Goal: Task Accomplishment & Management: Manage account settings

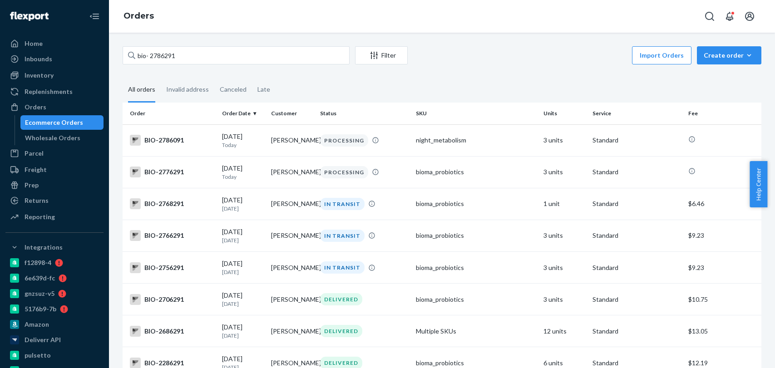
click at [175, 52] on input "bio- 2786291" at bounding box center [236, 55] width 227 height 18
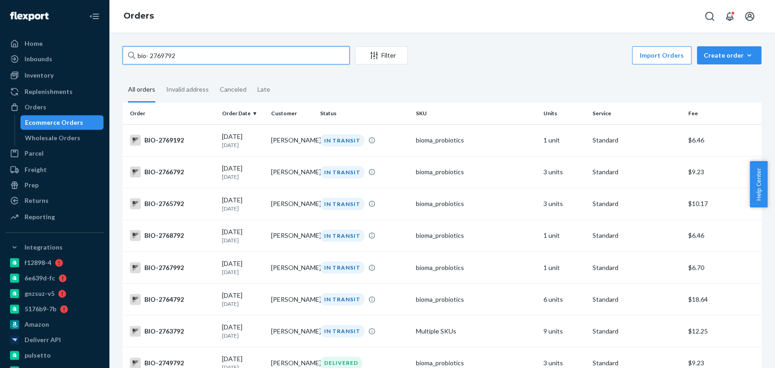
click at [174, 59] on input "bio- 2769792" at bounding box center [236, 55] width 227 height 18
paste input "7001"
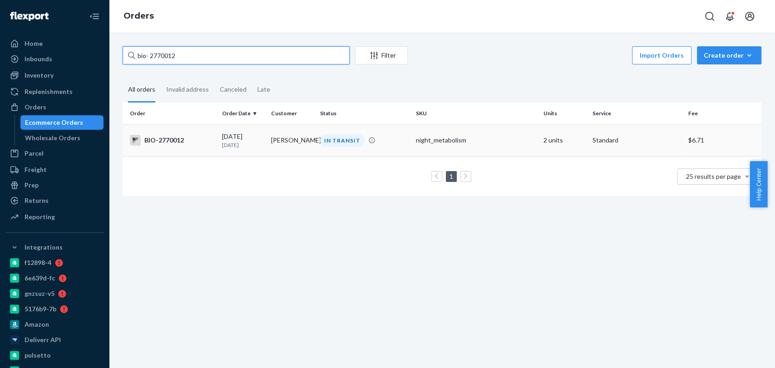
type input "bio- 2770012"
click at [336, 148] on td "IN TRANSIT" at bounding box center [364, 140] width 96 height 32
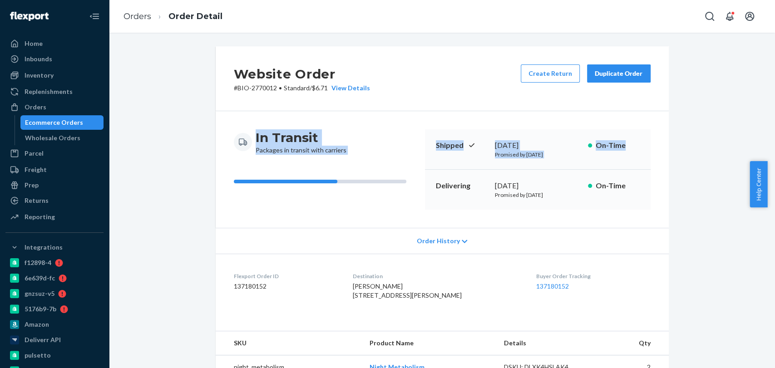
drag, startPoint x: 764, startPoint y: 111, endPoint x: 759, endPoint y: 146, distance: 35.8
click at [759, 146] on div "Website Order # BIO-2770012 • Standard / $6.71 View Details Create Return Dupli…" at bounding box center [442, 200] width 666 height 335
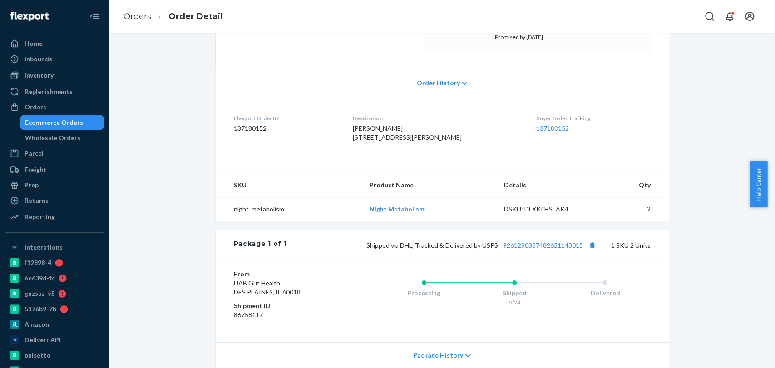
scroll to position [159, 0]
click at [587, 250] on button "Copy tracking number" at bounding box center [592, 244] width 12 height 12
drag, startPoint x: 578, startPoint y: 265, endPoint x: 499, endPoint y: 269, distance: 79.0
click at [499, 259] on div "Package 1 of 1 Shipped via DHL, Tracked & Delivered by USPS 9261290357482651143…" at bounding box center [442, 244] width 453 height 30
copy link "9261290357482651143015"
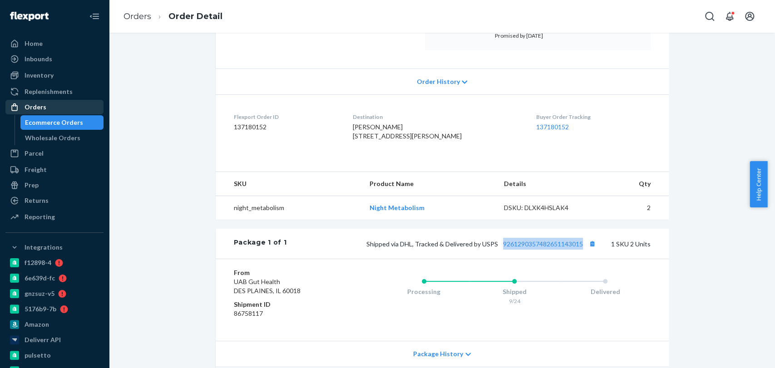
click at [73, 110] on div "Orders" at bounding box center [54, 107] width 96 height 13
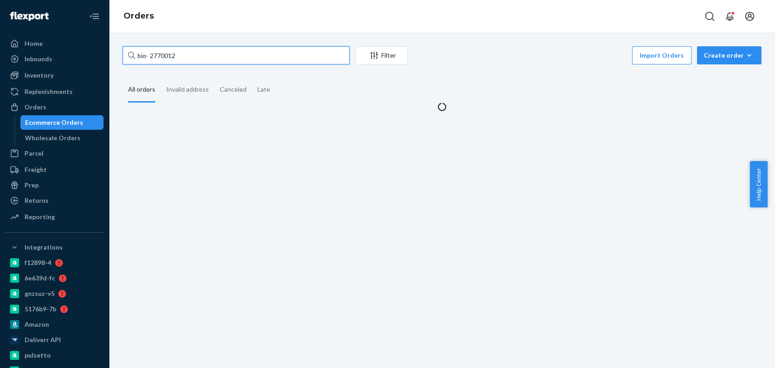
click at [157, 55] on input "bio- 2770012" at bounding box center [236, 55] width 227 height 18
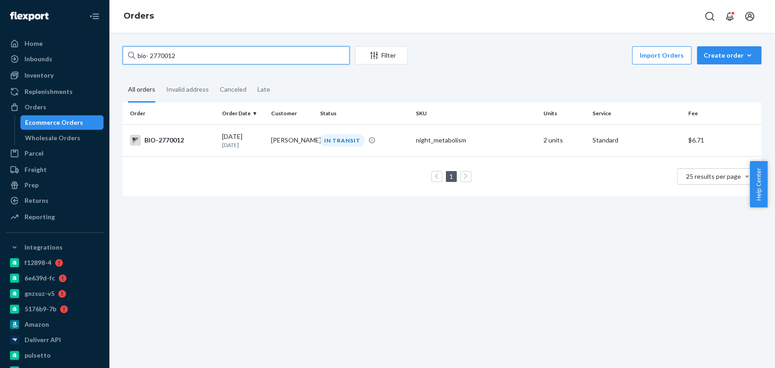
paste input "580997"
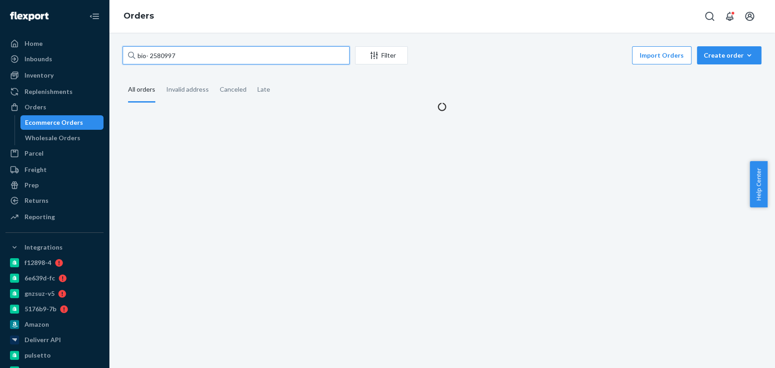
click at [157, 55] on input "bio- 2580997" at bounding box center [236, 55] width 227 height 18
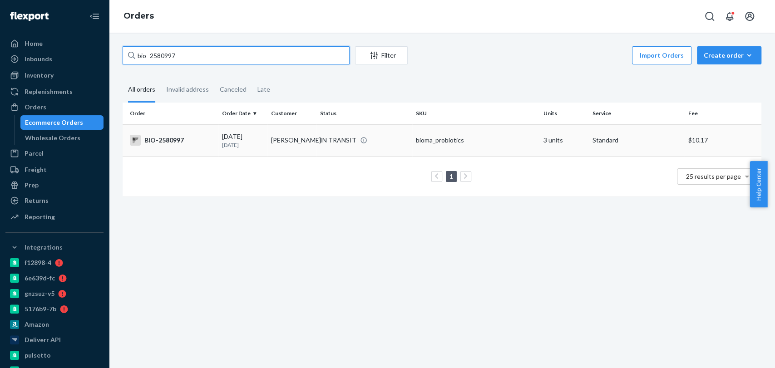
type input "bio- 2580997"
click at [444, 143] on div "bioma_probiotics" at bounding box center [476, 140] width 120 height 9
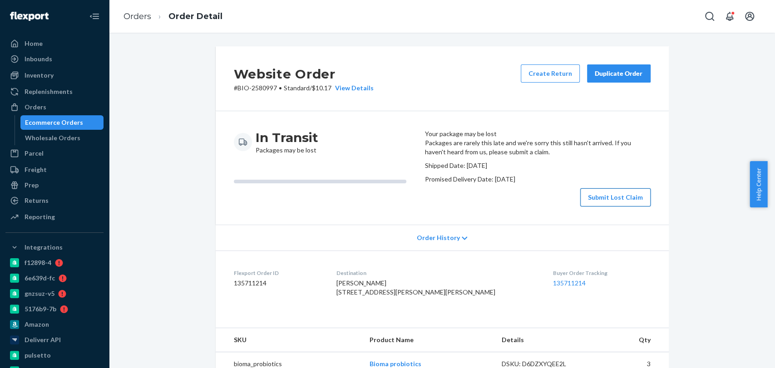
click at [608, 206] on button "Submit Lost Claim" at bounding box center [615, 197] width 70 height 18
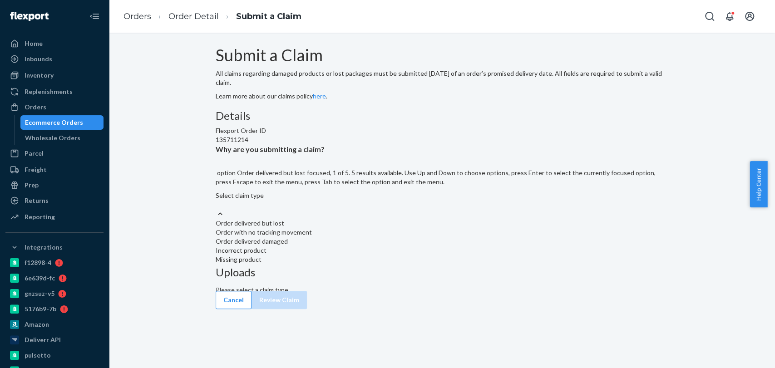
click at [357, 209] on div "Select claim type" at bounding box center [442, 200] width 453 height 18
click at [216, 209] on input "Why are you submitting a claim? option Order delivered but lost focused, 1 of 5…" at bounding box center [216, 204] width 1 height 9
click at [366, 237] on div "Order with no tracking movement" at bounding box center [442, 232] width 453 height 9
click at [216, 209] on input "Why are you submitting a claim? option Order with no tracking movement focused,…" at bounding box center [216, 204] width 1 height 9
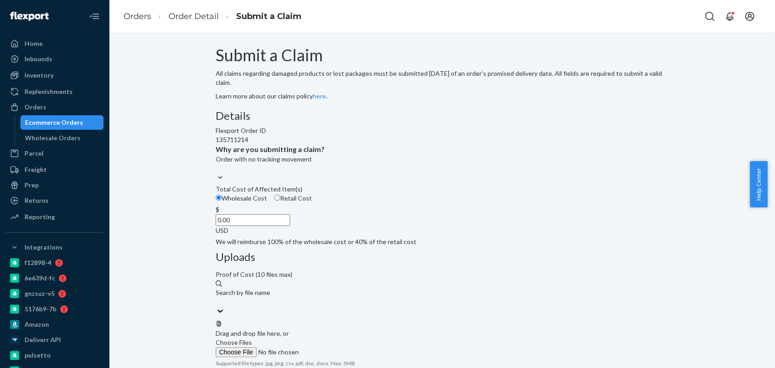
click at [290, 226] on input "0.00" at bounding box center [253, 220] width 74 height 12
paste input "23.12"
drag, startPoint x: 376, startPoint y: 280, endPoint x: 341, endPoint y: 288, distance: 35.2
click at [290, 226] on input "23.12" at bounding box center [253, 220] width 74 height 12
paste input "69.36"
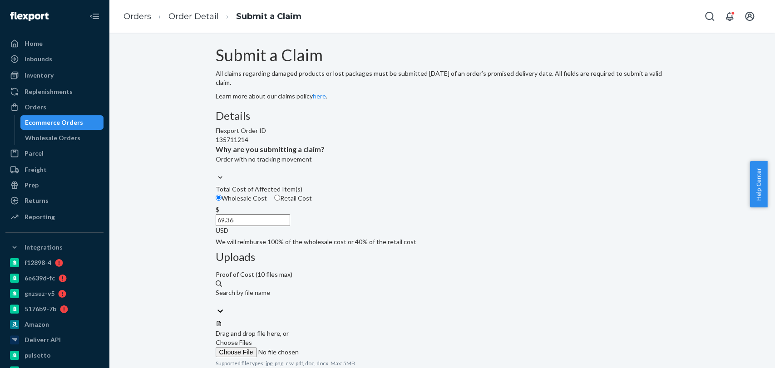
type input "69.36"
click at [339, 338] on label "Choose Files" at bounding box center [277, 347] width 123 height 19
click at [339, 347] on input "Choose Files" at bounding box center [277, 352] width 123 height 10
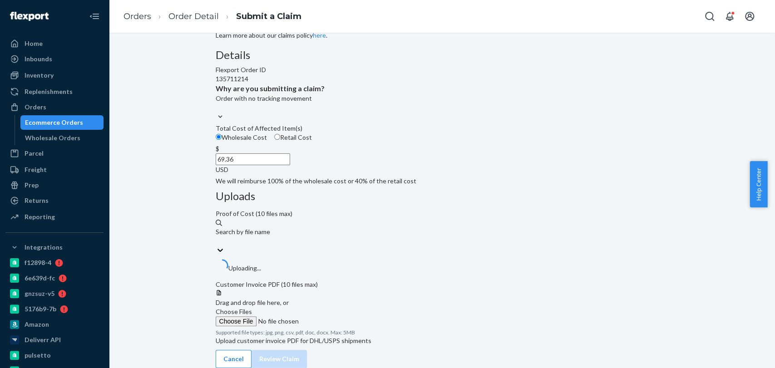
scroll to position [93, 0]
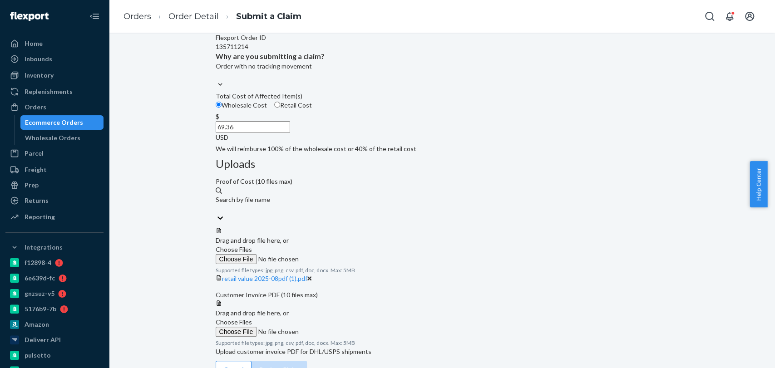
click at [252, 318] on span "Choose Files" at bounding box center [234, 322] width 36 height 8
click at [339, 327] on input "Choose Files" at bounding box center [277, 332] width 123 height 10
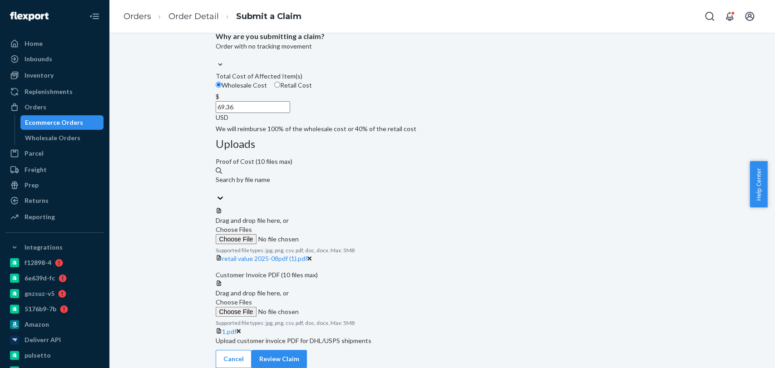
scroll to position [174, 0]
click at [307, 351] on button "Review Claim" at bounding box center [278, 359] width 55 height 18
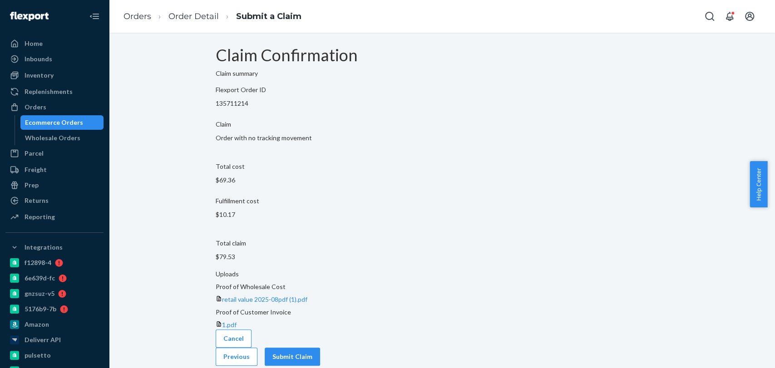
scroll to position [0, 0]
click at [320, 348] on button "Submit Claim" at bounding box center [292, 357] width 55 height 18
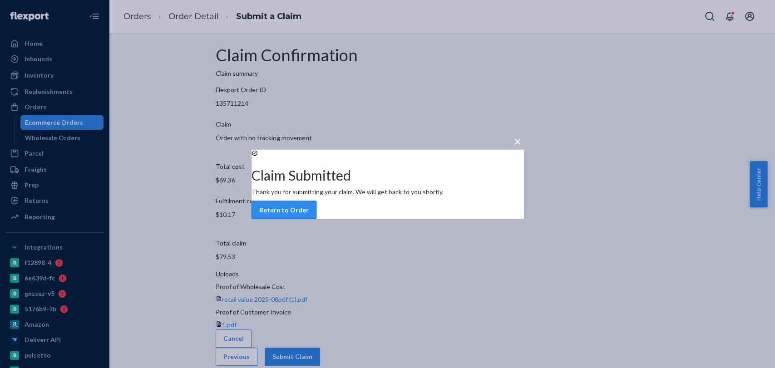
click at [316, 219] on button "Return to Order" at bounding box center [283, 210] width 65 height 18
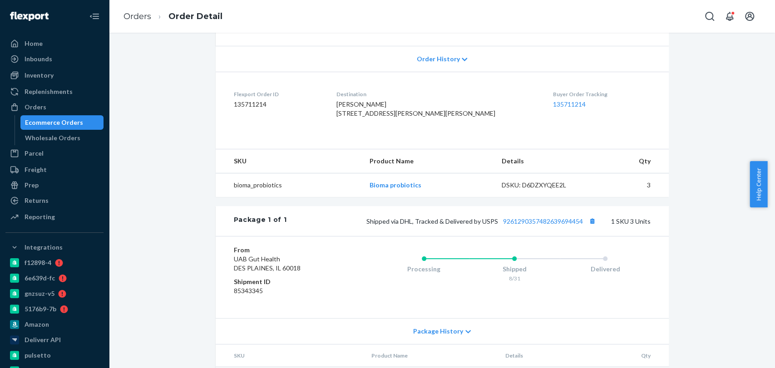
scroll to position [161, 0]
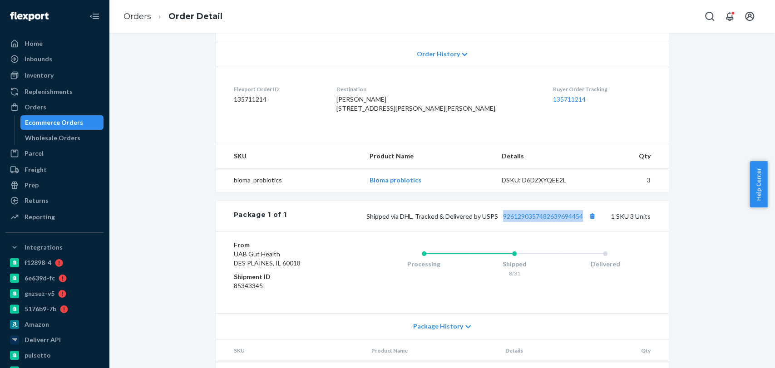
drag, startPoint x: 496, startPoint y: 265, endPoint x: 579, endPoint y: 265, distance: 83.1
click at [579, 222] on div "Shipped via DHL, Tracked & Delivered by USPS 9261290357482639694454 1 SKU 3 Uni…" at bounding box center [468, 216] width 364 height 12
copy link "9261290357482639694454"
click at [142, 20] on link "Orders" at bounding box center [137, 16] width 28 height 10
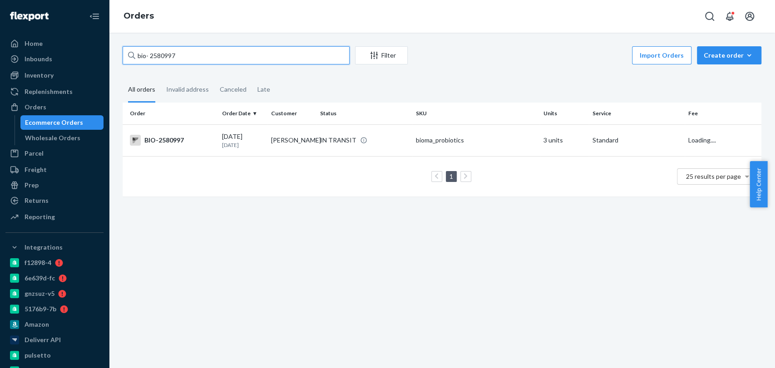
click at [182, 52] on input "bio- 2580997" at bounding box center [236, 55] width 227 height 18
paste input "782934"
type input "bio- 2782934"
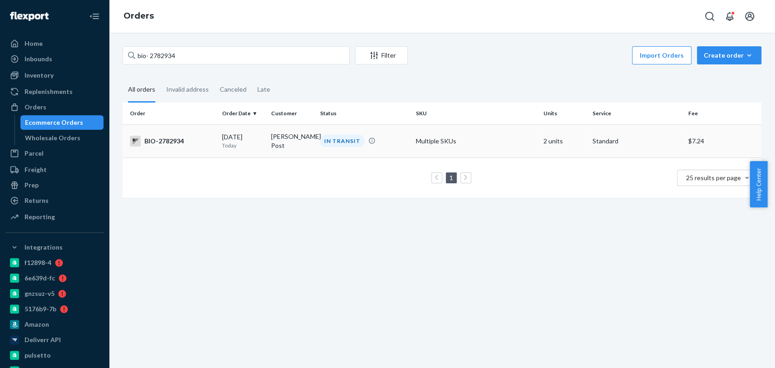
click at [321, 145] on div "IN TRANSIT" at bounding box center [342, 141] width 44 height 12
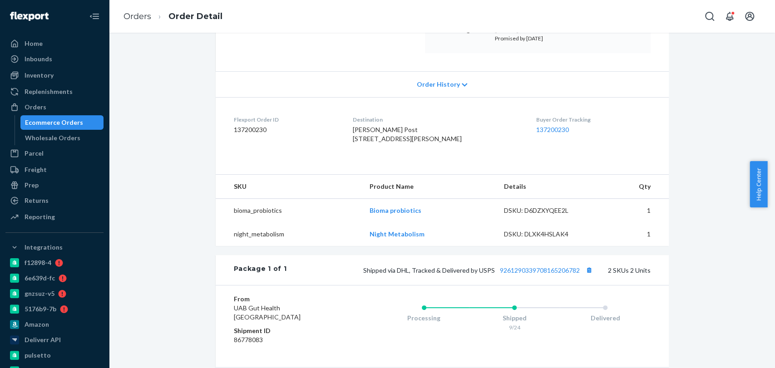
scroll to position [178, 0]
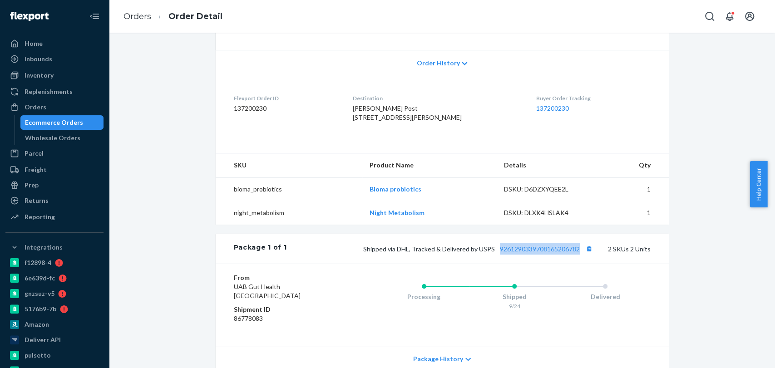
drag, startPoint x: 494, startPoint y: 272, endPoint x: 575, endPoint y: 271, distance: 81.7
click at [575, 264] on div "Package 1 of 1 Shipped via DHL, Tracked & Delivered by USPS 9261290339708165206…" at bounding box center [442, 249] width 453 height 30
copy link "9261290339708165206782"
click at [138, 9] on ol "Orders Order Detail" at bounding box center [172, 16] width 113 height 27
click at [138, 12] on link "Orders" at bounding box center [137, 16] width 28 height 10
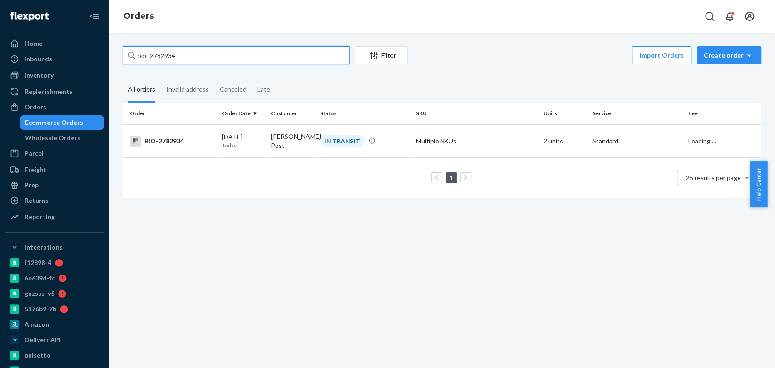
click at [186, 51] on input "bio- 2782934" at bounding box center [236, 55] width 227 height 18
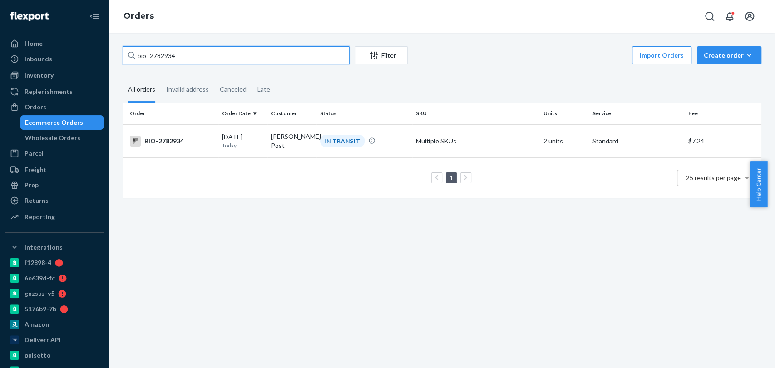
paste input "56508"
type input "bio- 2756508"
click at [418, 150] on td "night_metabolism" at bounding box center [476, 140] width 128 height 32
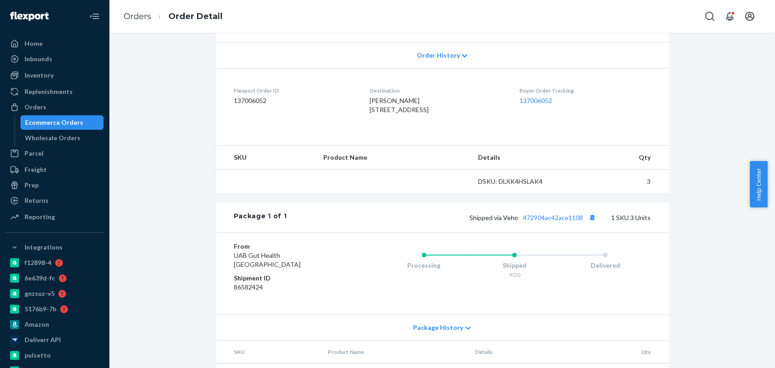
scroll to position [207, 0]
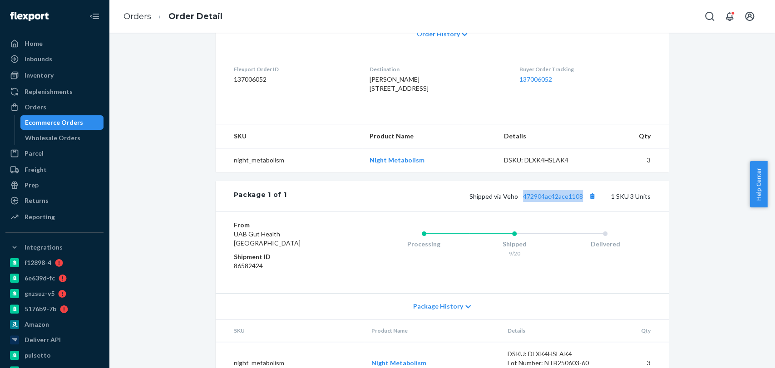
drag, startPoint x: 519, startPoint y: 219, endPoint x: 578, endPoint y: 222, distance: 59.1
click at [578, 211] on div "Package 1 of 1 Shipped via Veho 472904ac42ace1108 1 SKU 3 Units" at bounding box center [442, 196] width 453 height 30
copy link "472904ac42ace1108"
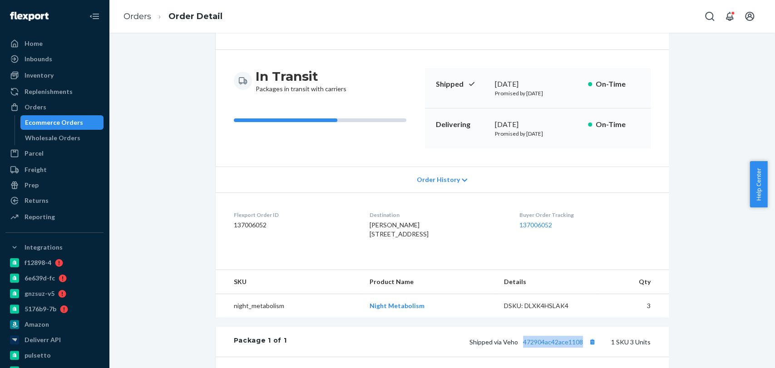
scroll to position [58, 0]
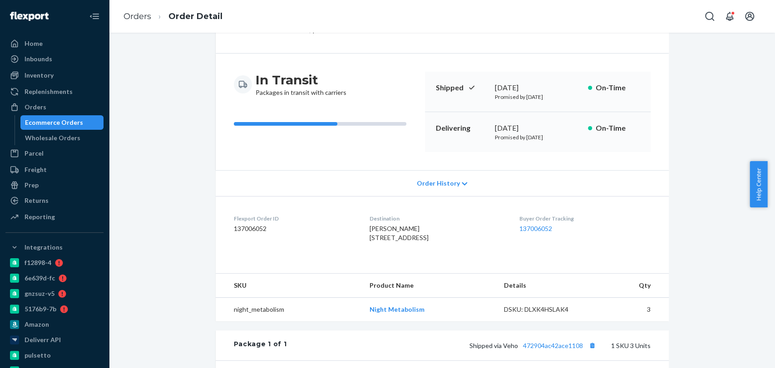
click at [154, 21] on li "Order Detail" at bounding box center [186, 16] width 71 height 12
click at [132, 12] on link "Orders" at bounding box center [137, 16] width 28 height 10
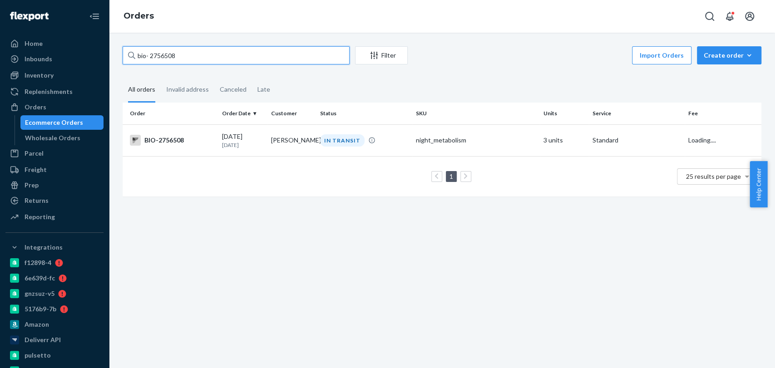
click at [176, 61] on input "bio- 2756508" at bounding box center [236, 55] width 227 height 18
paste input "74389"
type input "bio- 2774389"
click at [345, 140] on div "IN TRANSIT" at bounding box center [342, 140] width 44 height 12
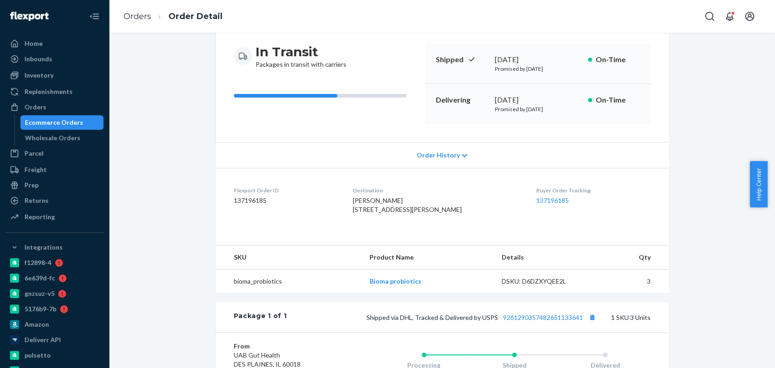
scroll to position [88, 0]
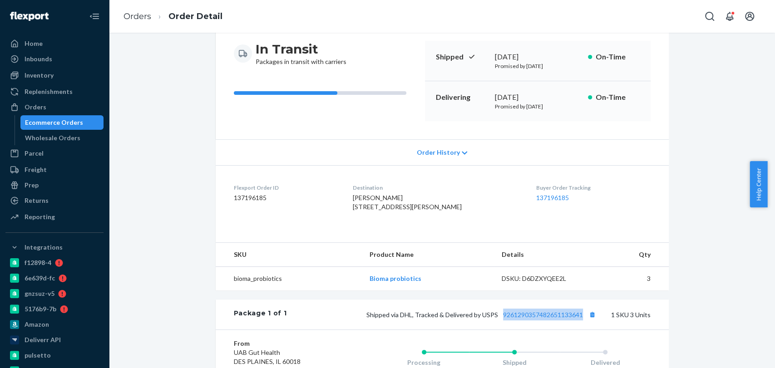
drag, startPoint x: 496, startPoint y: 338, endPoint x: 579, endPoint y: 339, distance: 82.6
click at [579, 329] on div "Package 1 of 1 Shipped via DHL, Tracked & Delivered by USPS 9261290357482651133…" at bounding box center [442, 315] width 453 height 30
copy link "9261290357482651133641"
click at [621, 161] on div "Order History" at bounding box center [442, 152] width 453 height 26
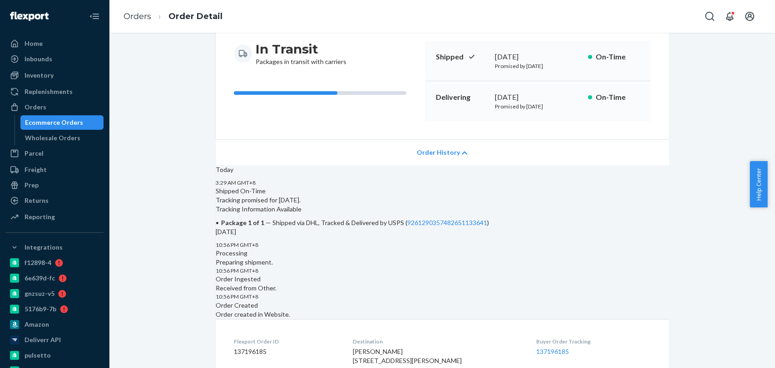
drag, startPoint x: 770, startPoint y: 146, endPoint x: 766, endPoint y: 103, distance: 43.3
click at [766, 103] on body "Home Inbounds Shipping Plans Problems Inventory Products Branded Packaging Repl…" at bounding box center [387, 184] width 775 height 368
click at [134, 12] on link "Orders" at bounding box center [137, 16] width 28 height 10
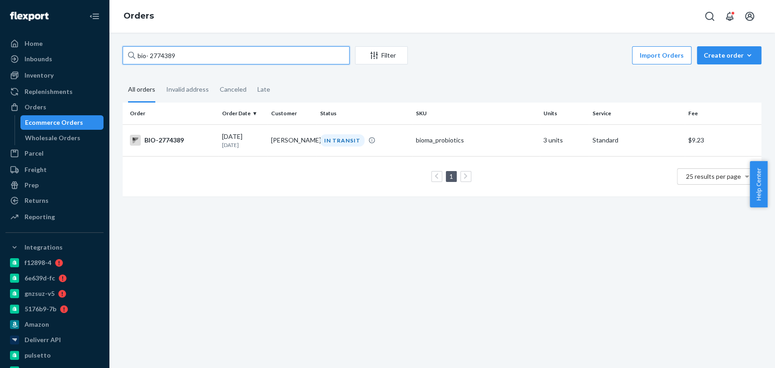
click at [185, 57] on input "bio- 2774389" at bounding box center [236, 55] width 227 height 18
paste input "26506"
type input "bio- 2726506"
click at [427, 150] on td "bioma_probiotics" at bounding box center [476, 140] width 128 height 32
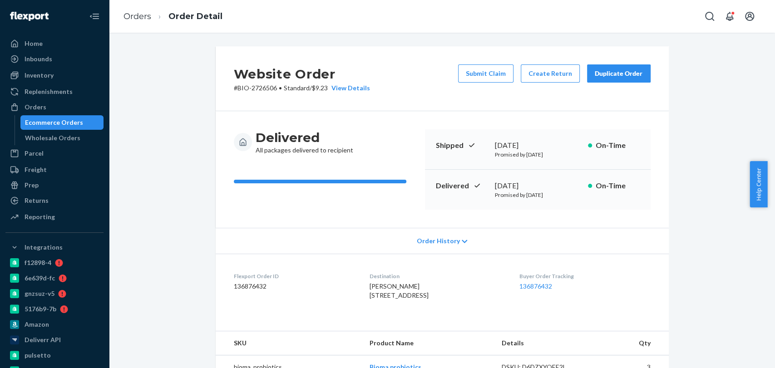
drag, startPoint x: 519, startPoint y: 182, endPoint x: 559, endPoint y: 182, distance: 39.5
click at [559, 182] on div "Delivered [DATE] Promised by [DATE] On-Time" at bounding box center [538, 190] width 226 height 40
copy div "[DATE]"
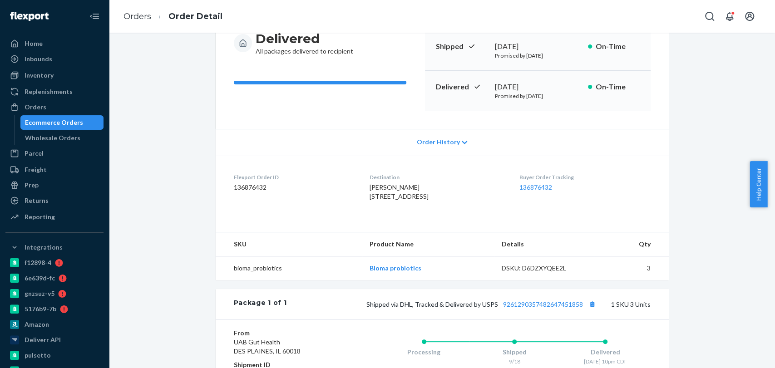
scroll to position [118, 0]
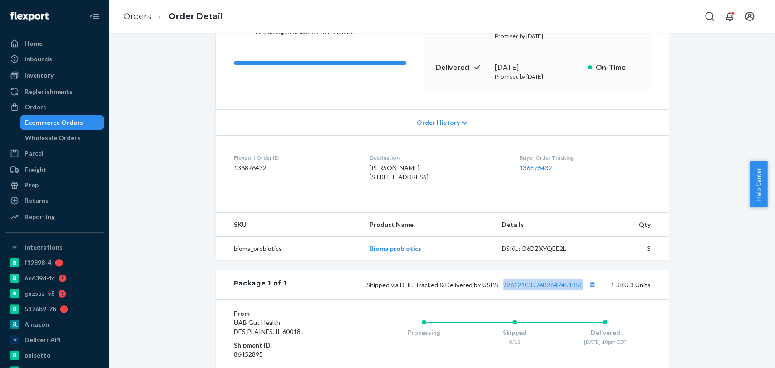
drag, startPoint x: 499, startPoint y: 306, endPoint x: 580, endPoint y: 306, distance: 80.8
click at [580, 290] on div "Shipped via DHL, Tracked & Delivered by USPS 9261290357482647451858 1 SKU 3 Uni…" at bounding box center [468, 285] width 364 height 12
copy link "9261290357482647451858"
click at [143, 16] on link "Orders" at bounding box center [137, 16] width 28 height 10
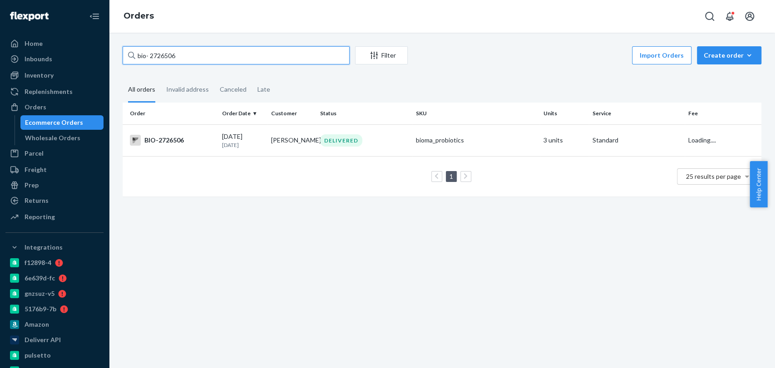
click at [176, 56] on input "bio- 2726506" at bounding box center [236, 55] width 227 height 18
paste input "634280"
type input "bio- 2634280"
click at [313, 151] on td "[PERSON_NAME]" at bounding box center [291, 140] width 49 height 32
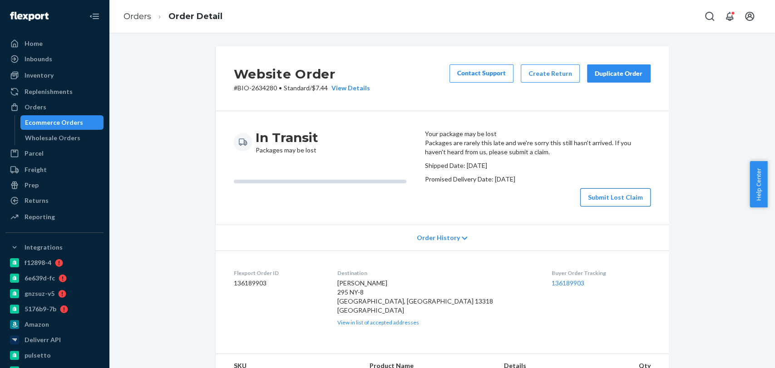
click at [610, 206] on button "Submit Lost Claim" at bounding box center [615, 197] width 70 height 18
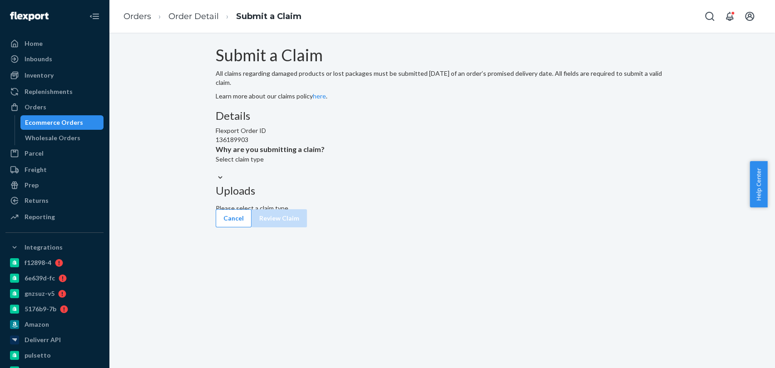
click at [358, 173] on div "Select claim type" at bounding box center [442, 164] width 453 height 18
click at [216, 173] on input "Why are you submitting a claim? Select claim type" at bounding box center [216, 168] width 1 height 9
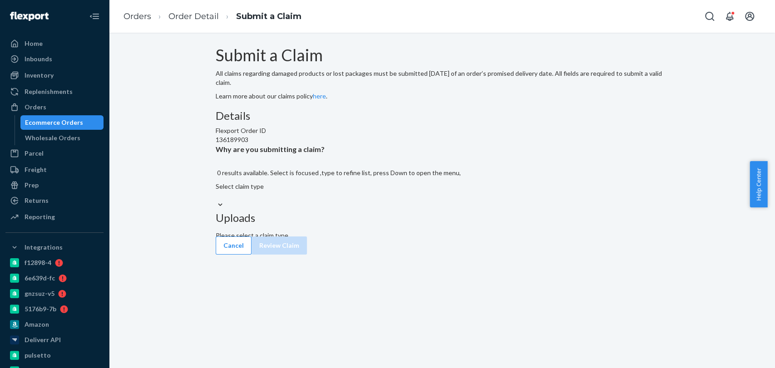
click at [383, 200] on div "Select claim type" at bounding box center [442, 191] width 453 height 18
click at [216, 200] on input "Why are you submitting a claim? 0 results available. Select is focused ,type to…" at bounding box center [216, 195] width 1 height 9
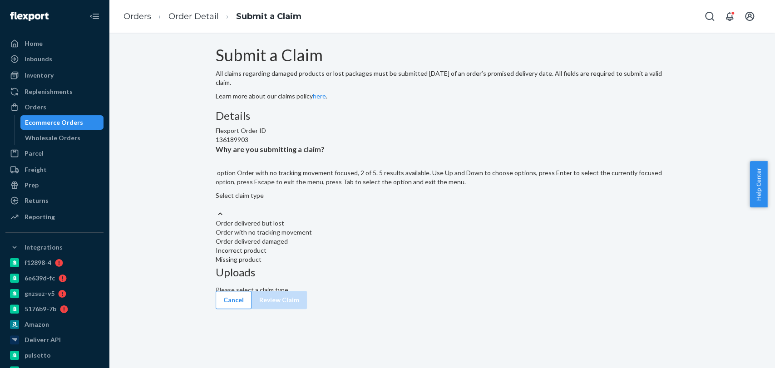
click at [359, 237] on div "Order with no tracking movement" at bounding box center [442, 232] width 453 height 9
click at [216, 209] on input "Why are you submitting a claim? option Order with no tracking movement focused,…" at bounding box center [216, 204] width 1 height 9
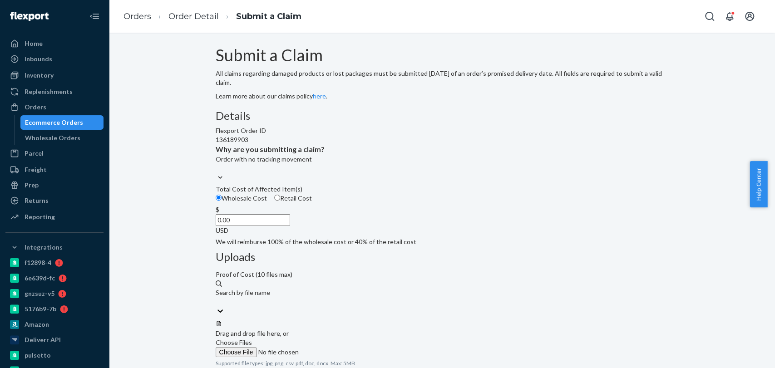
click at [290, 226] on input "0.00" at bounding box center [253, 220] width 74 height 12
paste input "42"
type input "42.00"
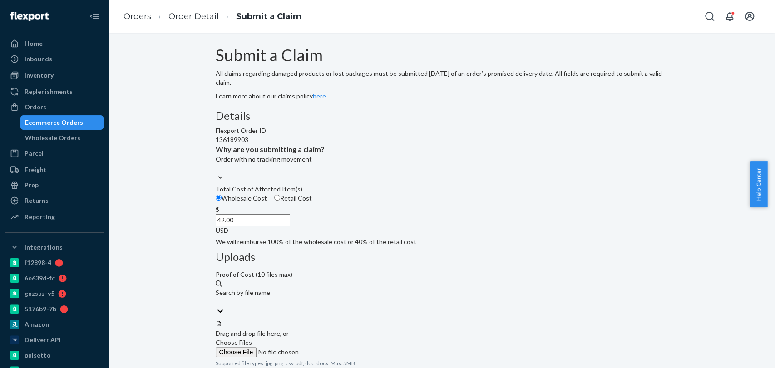
click at [252, 339] on span "Choose Files" at bounding box center [234, 343] width 36 height 8
click at [339, 347] on input "Choose Files" at bounding box center [277, 352] width 123 height 10
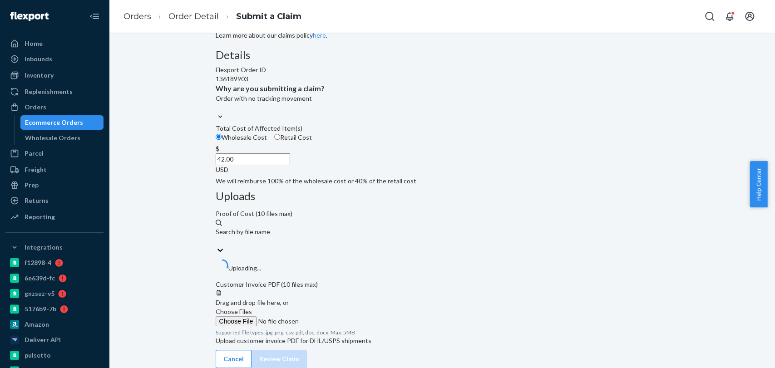
scroll to position [94, 0]
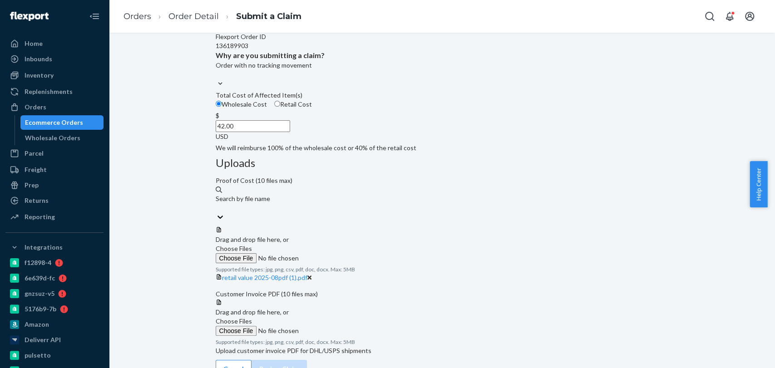
click at [252, 317] on span "Choose Files" at bounding box center [234, 321] width 36 height 8
click at [339, 326] on input "Choose Files" at bounding box center [277, 331] width 123 height 10
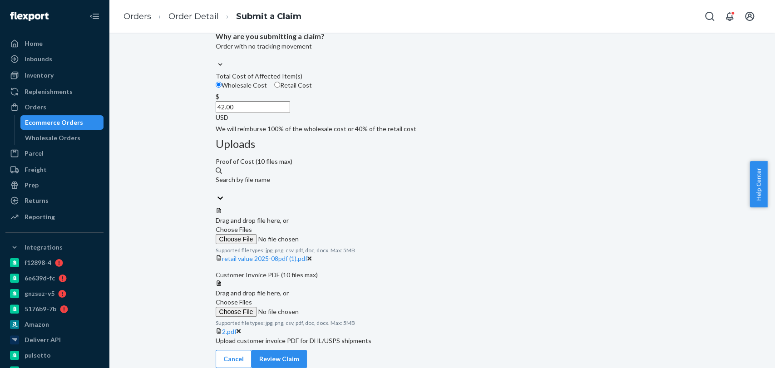
scroll to position [156, 0]
click at [307, 364] on button "Review Claim" at bounding box center [278, 359] width 55 height 18
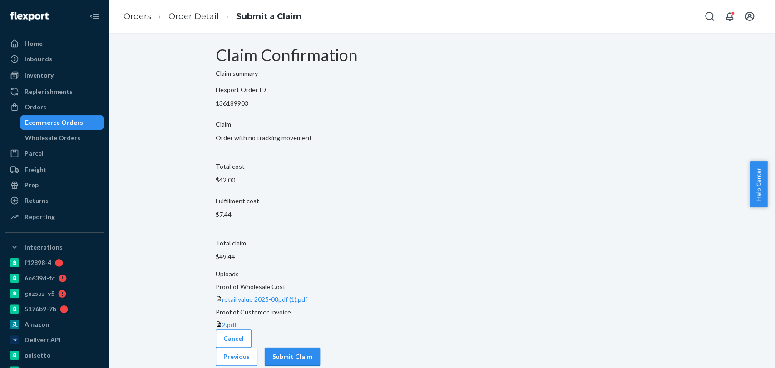
click at [320, 348] on button "Submit Claim" at bounding box center [292, 357] width 55 height 18
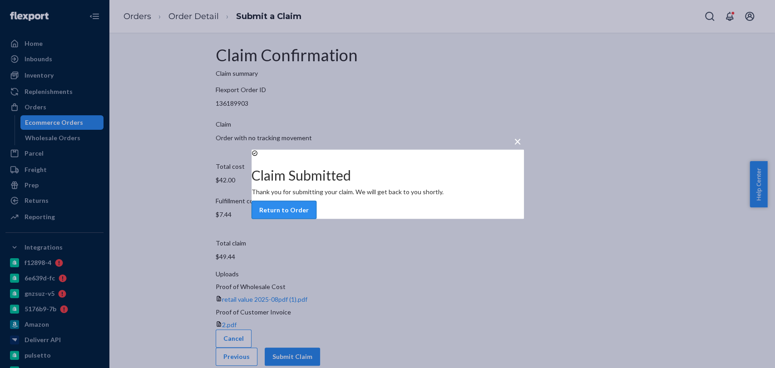
click at [316, 213] on button "Return to Order" at bounding box center [283, 210] width 65 height 18
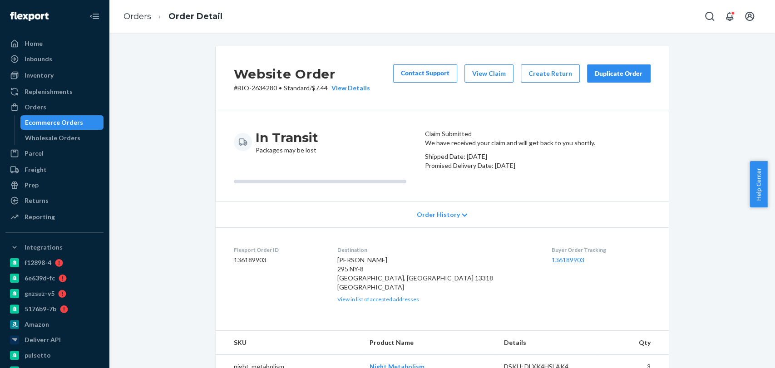
scroll to position [112, 0]
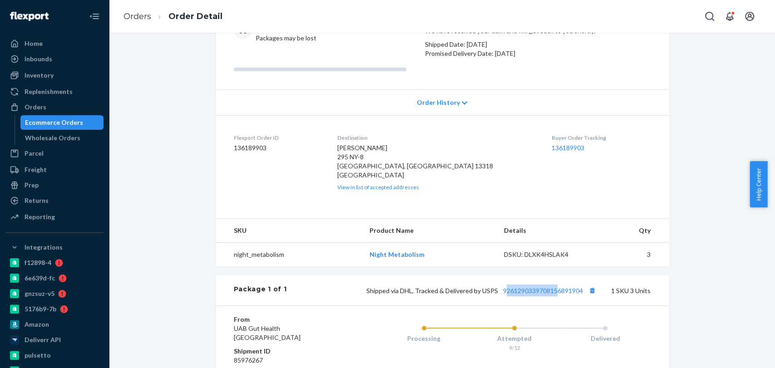
drag, startPoint x: 501, startPoint y: 326, endPoint x: 555, endPoint y: 328, distance: 54.0
click at [555, 305] on div "Package 1 of 1 Shipped via DHL, Tracked & Delivered by USPS 9261290339708156891…" at bounding box center [442, 290] width 453 height 30
drag, startPoint x: 496, startPoint y: 324, endPoint x: 580, endPoint y: 325, distance: 83.5
click at [580, 305] on div "Package 1 of 1 Shipped via DHL, Tracked & Delivered by USPS 9261290339708156891…" at bounding box center [442, 290] width 453 height 30
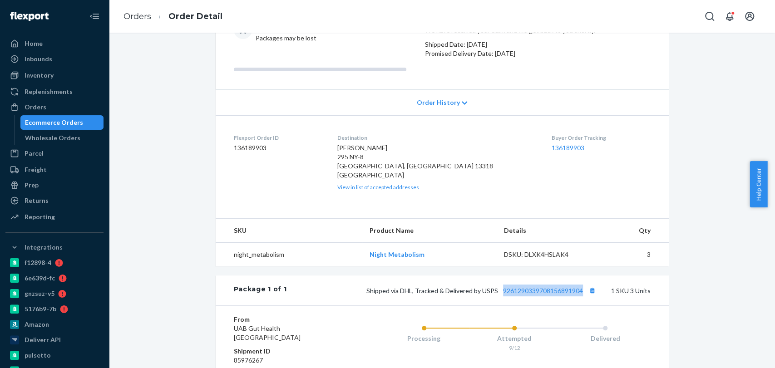
copy link "9261290339708156891904"
click at [134, 14] on link "Orders" at bounding box center [137, 16] width 28 height 10
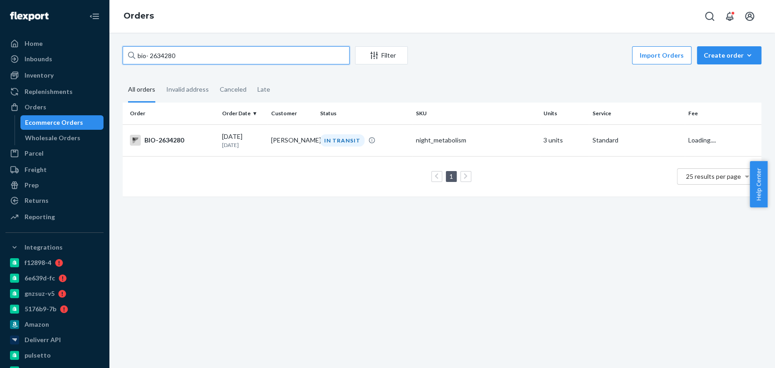
click at [174, 51] on input "bio- 2634280" at bounding box center [236, 55] width 227 height 18
paste input "769181"
type input "bio- 2769181"
click at [297, 141] on td "[PERSON_NAME]" at bounding box center [291, 140] width 49 height 32
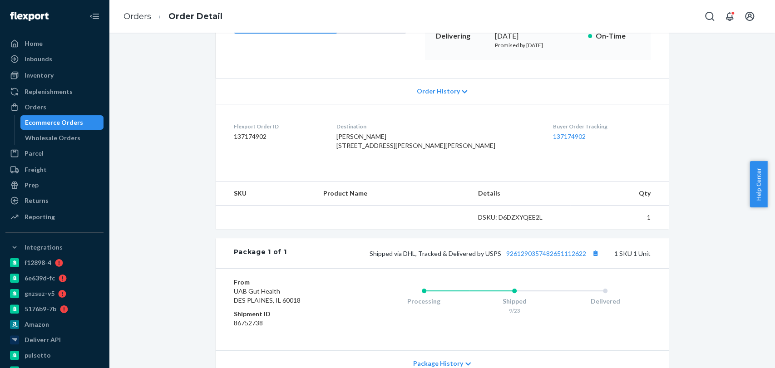
scroll to position [162, 0]
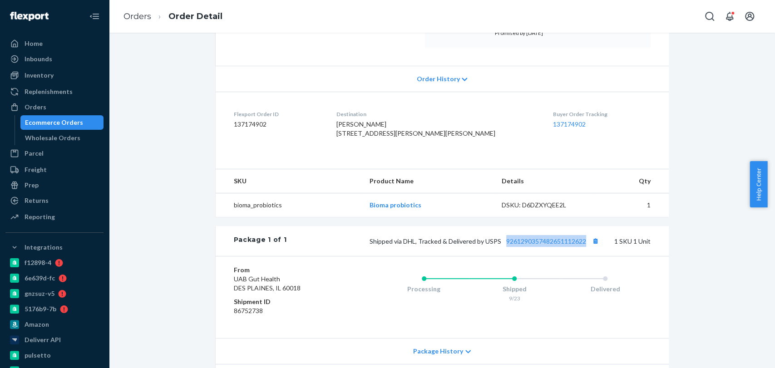
drag, startPoint x: 500, startPoint y: 260, endPoint x: 581, endPoint y: 268, distance: 81.6
click at [581, 256] on div "Package 1 of 1 Shipped via DHL, Tracked & Delivered by USPS 9261290357482651112…" at bounding box center [442, 241] width 453 height 30
copy link "9261290357482651112622"
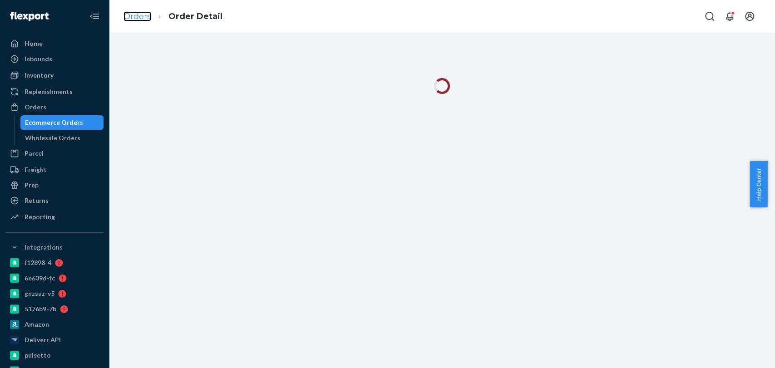
click at [140, 15] on link "Orders" at bounding box center [137, 16] width 28 height 10
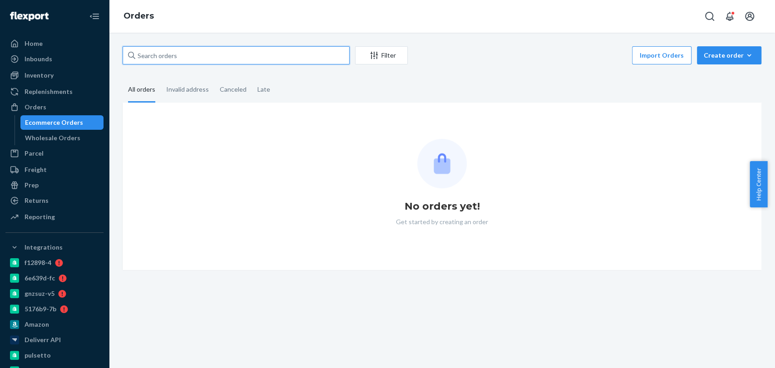
click at [174, 62] on input "text" at bounding box center [236, 55] width 227 height 18
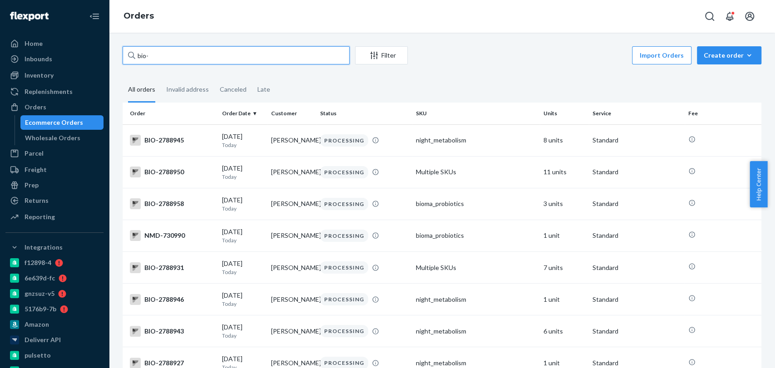
paste input "1002732"
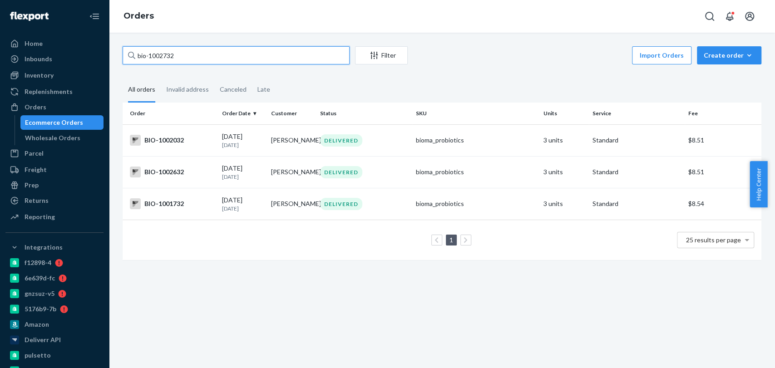
click at [171, 52] on input "bio-1002732" at bounding box center [236, 55] width 227 height 18
paste input "2753078"
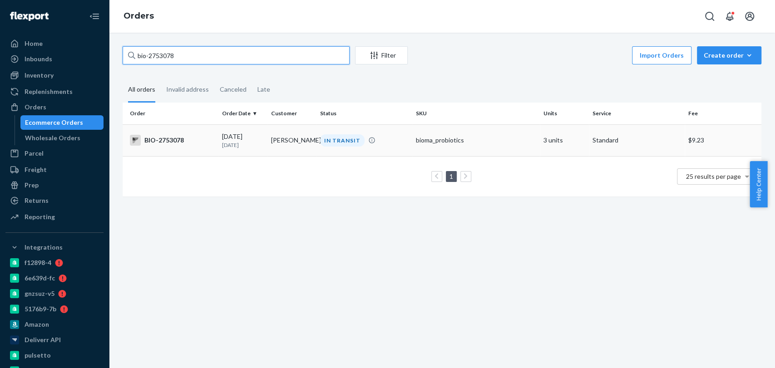
type input "bio-2753078"
click at [406, 144] on div "IN TRANSIT" at bounding box center [364, 140] width 92 height 12
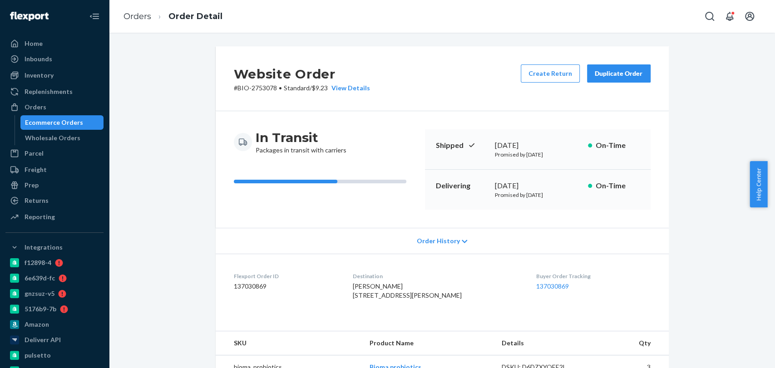
drag, startPoint x: 490, startPoint y: 142, endPoint x: 564, endPoint y: 146, distance: 73.7
click at [564, 146] on div "[DATE]" at bounding box center [538, 145] width 86 height 10
click at [501, 210] on div "In Transit Packages in transit with carriers Shipped September 20, 2025 Promise…" at bounding box center [442, 169] width 453 height 117
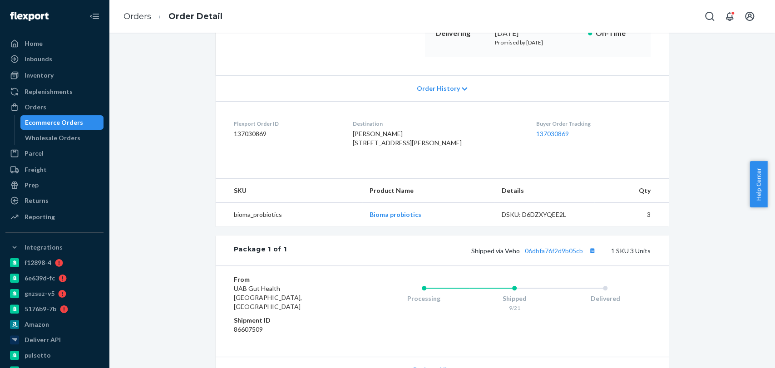
scroll to position [163, 0]
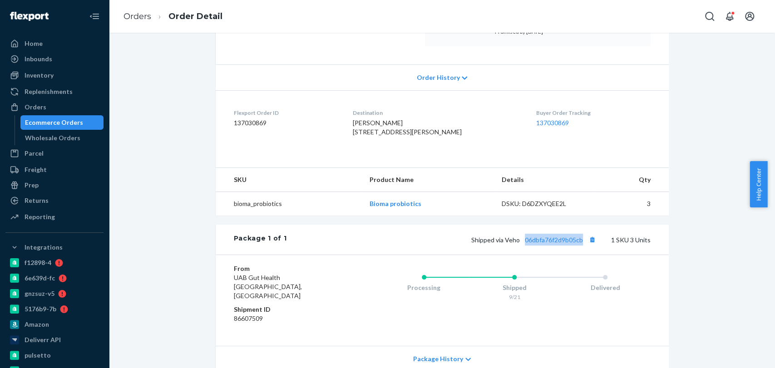
drag, startPoint x: 522, startPoint y: 263, endPoint x: 580, endPoint y: 265, distance: 57.7
click at [580, 255] on div "Package 1 of 1 Shipped via Veho 06dbfa76f2d9b05cb 1 SKU 3 Units" at bounding box center [442, 240] width 453 height 30
copy link "06dbfa76f2d9b05cb"
click at [546, 244] on link "06dbfa76f2d9b05cb" at bounding box center [554, 240] width 58 height 8
click at [134, 20] on link "Orders" at bounding box center [137, 16] width 28 height 10
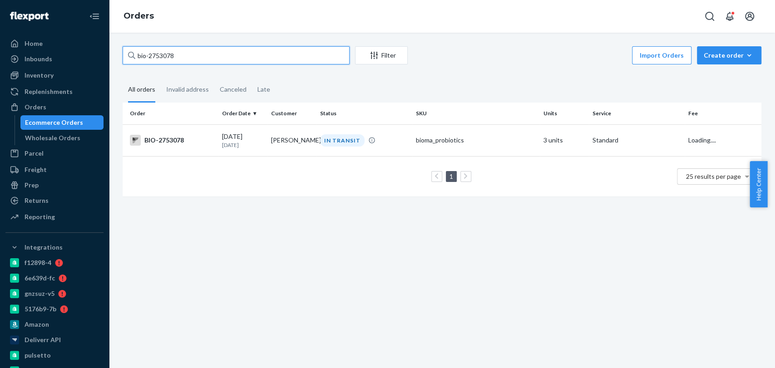
click at [186, 55] on input "bio-2753078" at bounding box center [236, 55] width 227 height 18
paste input "644322"
type input "bio-2644322"
click at [399, 150] on td "IN TRANSIT" at bounding box center [364, 140] width 96 height 32
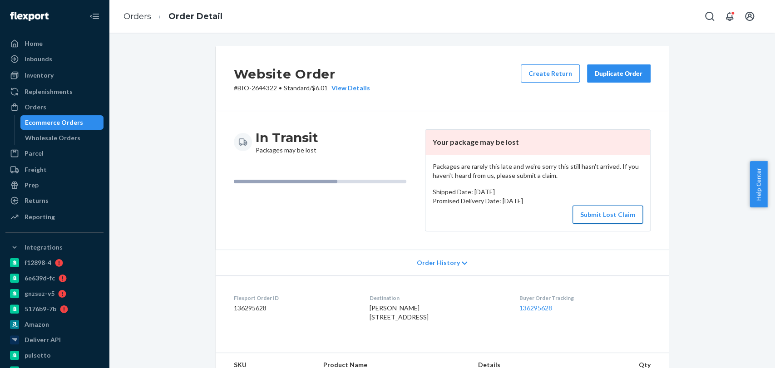
click at [595, 213] on button "Submit Lost Claim" at bounding box center [607, 215] width 70 height 18
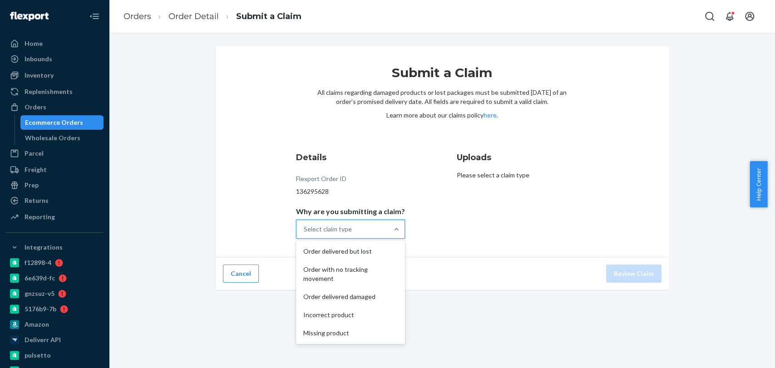
click at [344, 228] on div "Select claim type" at bounding box center [328, 229] width 48 height 9
click at [305, 228] on input "Why are you submitting a claim? option Order delivered but lost focused, 1 of 5…" at bounding box center [304, 229] width 1 height 9
click at [357, 270] on div "Order with no tracking movement" at bounding box center [350, 273] width 105 height 27
click at [305, 234] on input "Why are you submitting a claim? option Order with no tracking movement focused,…" at bounding box center [304, 229] width 1 height 9
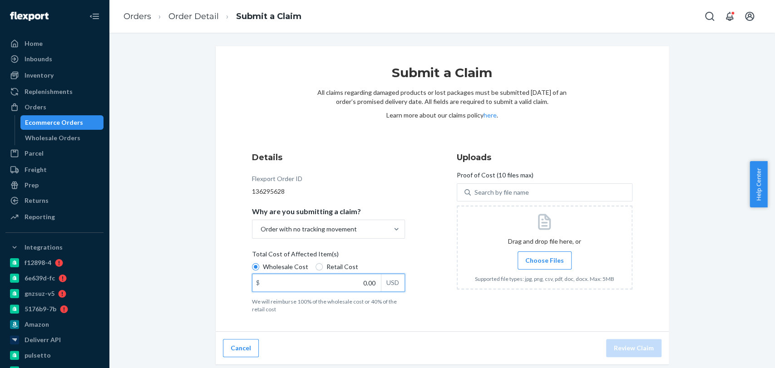
click at [361, 280] on input "0.00" at bounding box center [316, 282] width 128 height 17
type input "23.12"
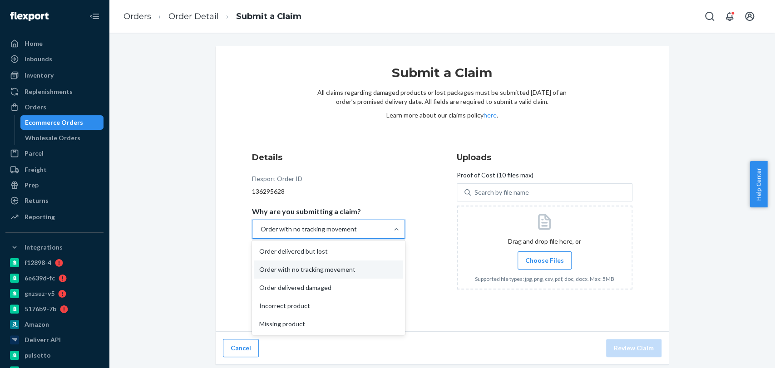
click at [360, 231] on div "Order with no tracking movement" at bounding box center [320, 229] width 136 height 18
click at [260, 231] on input "Why are you submitting a claim? option Order with no tracking movement, selecte…" at bounding box center [260, 229] width 1 height 9
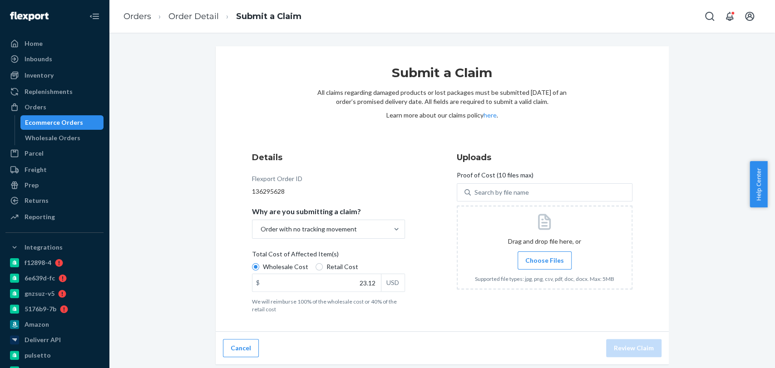
click at [397, 177] on div "Flexport Order ID 136295628" at bounding box center [328, 185] width 153 height 22
click at [534, 260] on span "Choose Files" at bounding box center [544, 260] width 39 height 9
click at [544, 260] on input "Choose Files" at bounding box center [544, 261] width 0 height 10
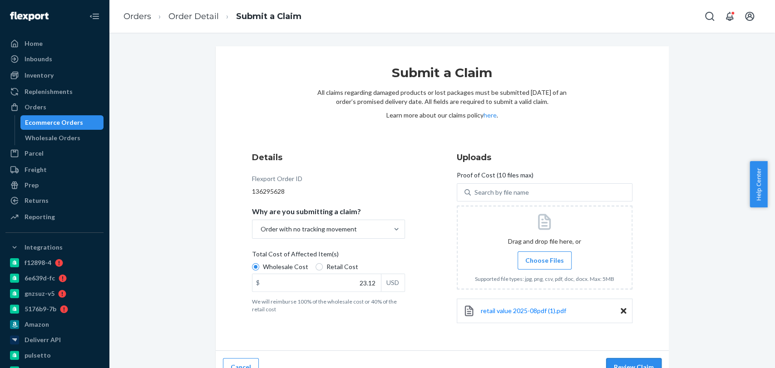
click at [629, 366] on button "Review Claim" at bounding box center [633, 367] width 55 height 18
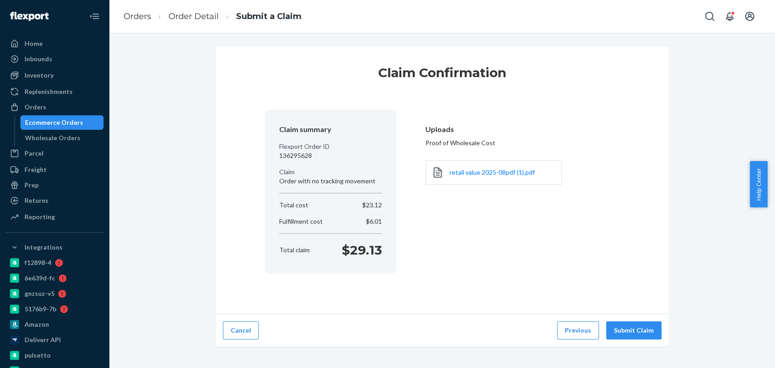
click at [629, 366] on div "Claim Confirmation Claim summary Flexport Order ID 136295628 Claim Order with n…" at bounding box center [442, 200] width 666 height 335
click at [624, 323] on button "Submit Claim" at bounding box center [633, 330] width 55 height 18
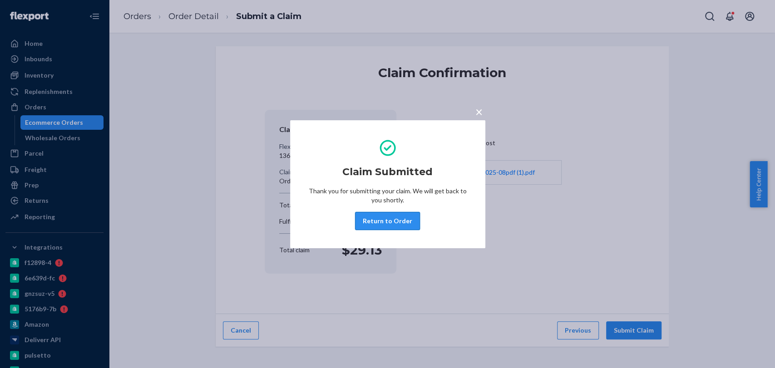
click at [398, 219] on button "Return to Order" at bounding box center [387, 221] width 65 height 18
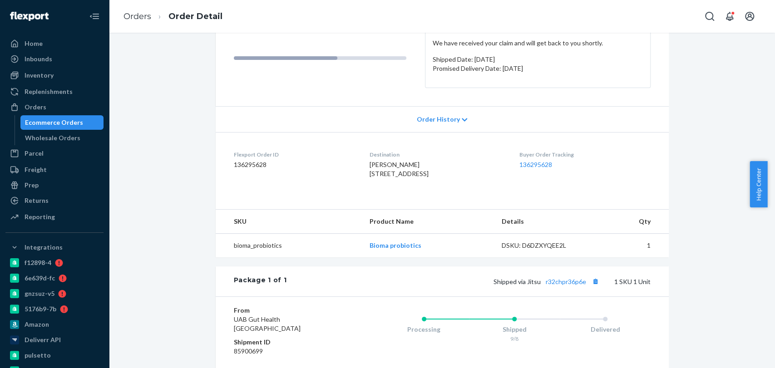
scroll to position [167, 0]
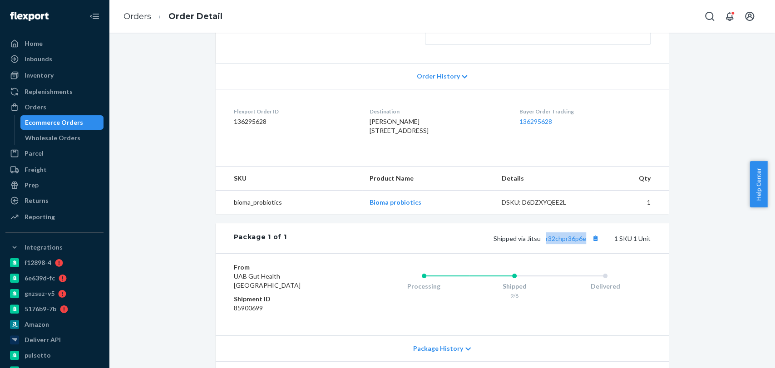
drag, startPoint x: 539, startPoint y: 259, endPoint x: 581, endPoint y: 265, distance: 42.3
click at [581, 253] on div "Package 1 of 1 Shipped via Jitsu r32chpr36p6e 1 SKU 1 Unit" at bounding box center [442, 238] width 453 height 30
copy link "r32chpr36p6e"
click at [131, 15] on link "Orders" at bounding box center [137, 16] width 28 height 10
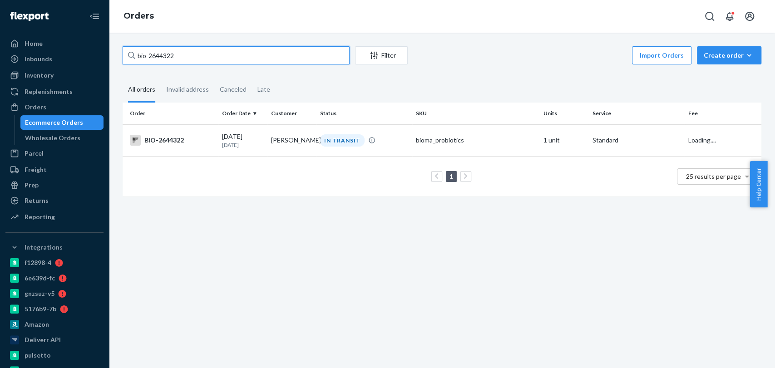
click at [176, 48] on input "bio-2644322" at bounding box center [236, 55] width 227 height 18
paste input "58199"
type input "bio-2658199"
click at [452, 147] on td "Multiple SKUs" at bounding box center [476, 140] width 128 height 32
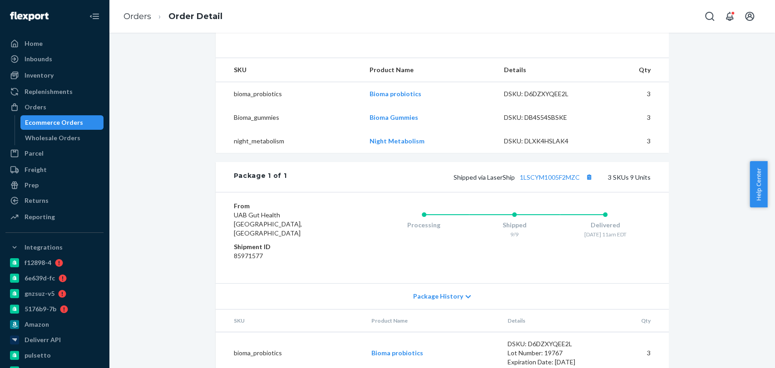
scroll to position [306, 0]
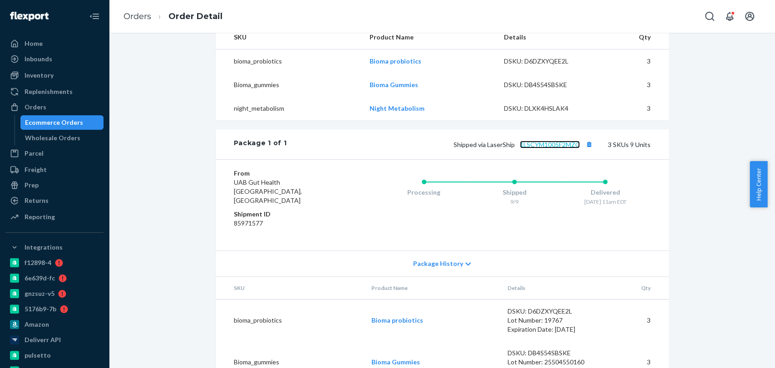
click at [556, 148] on link "1LSCYM1005F2MZC" at bounding box center [550, 145] width 60 height 8
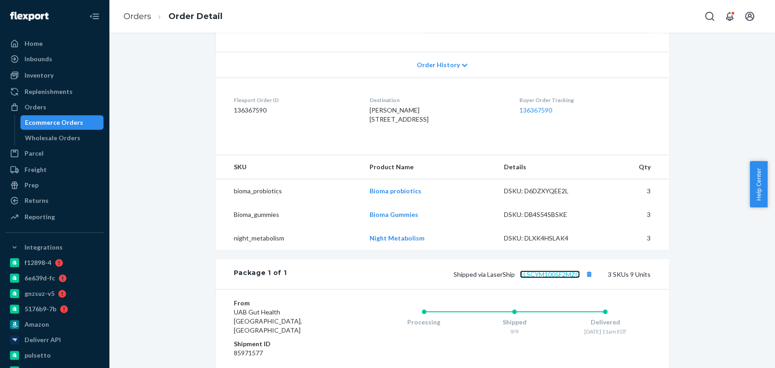
scroll to position [161, 0]
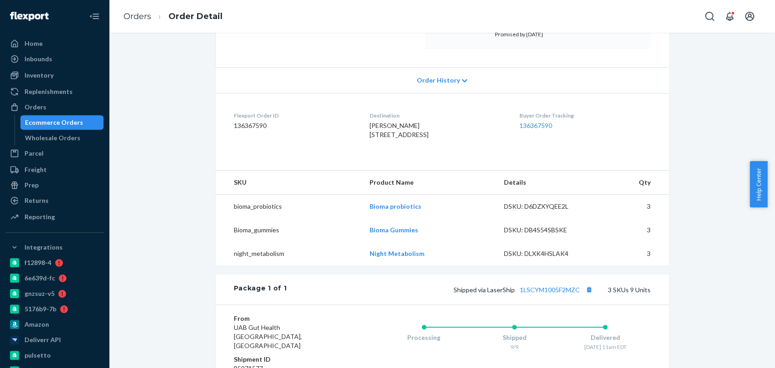
drag, startPoint x: 765, startPoint y: 251, endPoint x: 770, endPoint y: 251, distance: 5.4
click at [767, 251] on div "Website Order # BIO-2658199 • Standard / $13.04 View Details Submit Claim Creat…" at bounding box center [442, 200] width 666 height 335
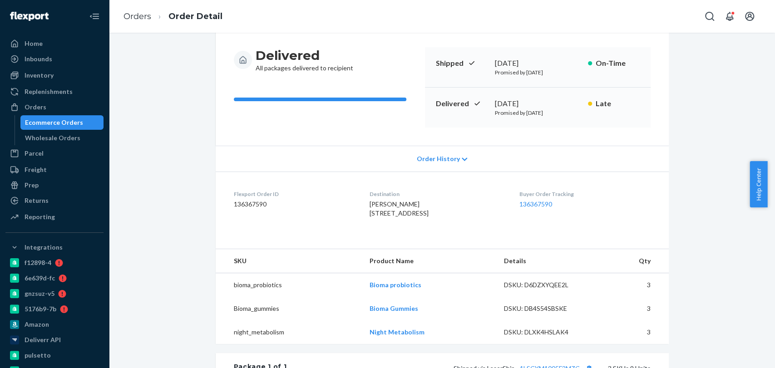
scroll to position [76, 0]
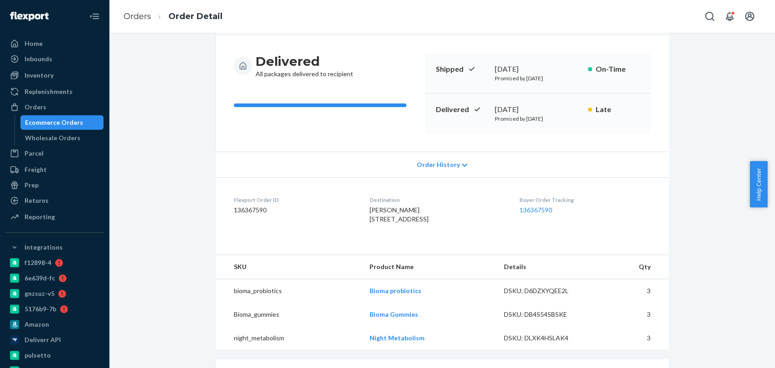
drag, startPoint x: 487, startPoint y: 108, endPoint x: 554, endPoint y: 99, distance: 68.2
click at [554, 99] on div "Delivered September 22, 2025 Promised by September 18, 2025 Late" at bounding box center [538, 113] width 226 height 40
copy div "September 22, 2025"
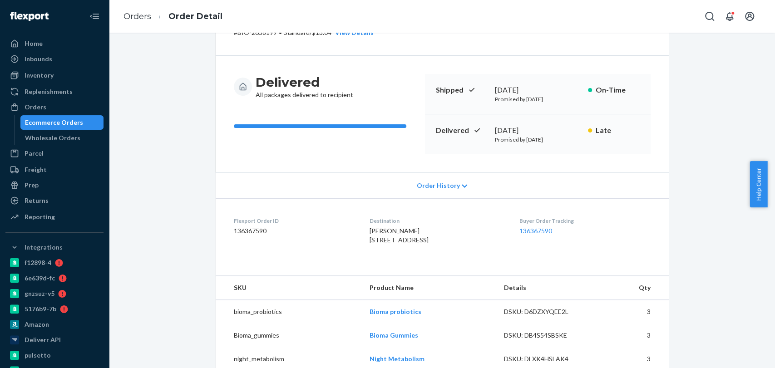
scroll to position [22, 0]
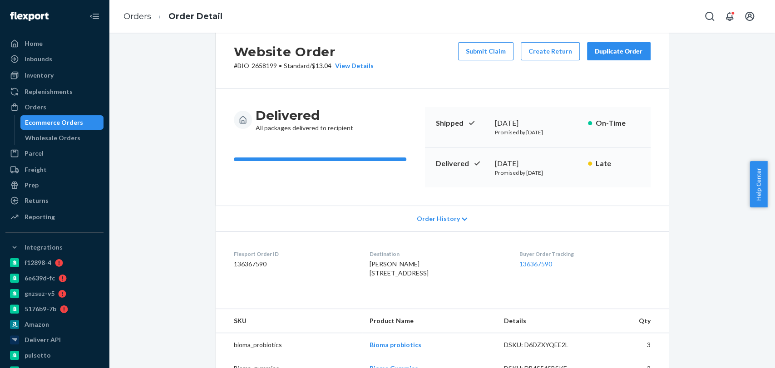
click at [589, 240] on dl "Flexport Order ID 136367590 Destination Tara Faenza 1111 SW 1st Ave Apt 2916 Mi…" at bounding box center [442, 265] width 453 height 68
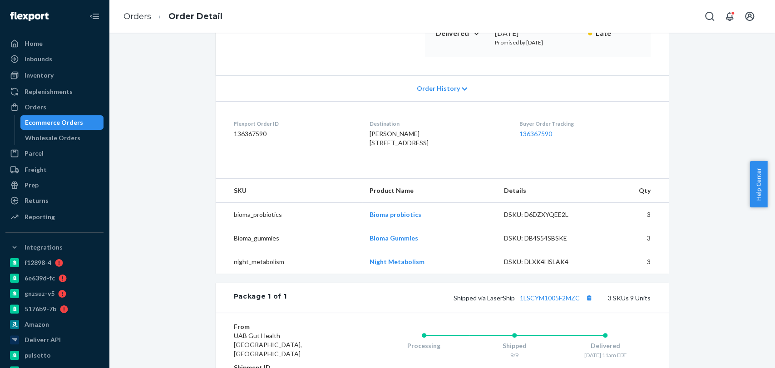
scroll to position [187, 0]
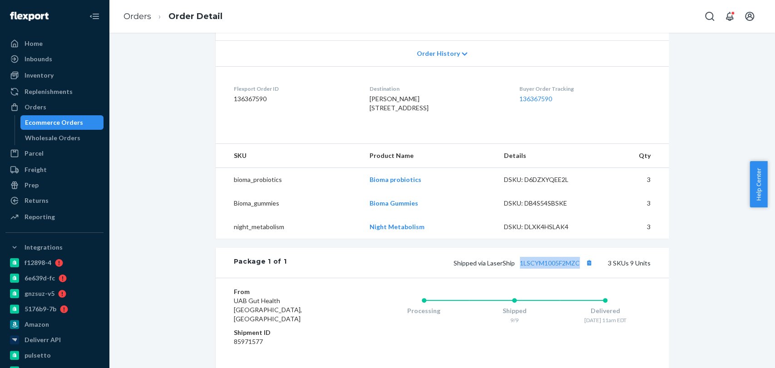
drag, startPoint x: 516, startPoint y: 287, endPoint x: 577, endPoint y: 293, distance: 61.1
click at [577, 278] on div "Package 1 of 1 Shipped via LaserShip 1LSCYM1005F2MZC 3 SKUs 9 Units" at bounding box center [442, 263] width 453 height 30
copy link "1LSCYM1005F2MZC"
click at [135, 19] on link "Orders" at bounding box center [137, 16] width 28 height 10
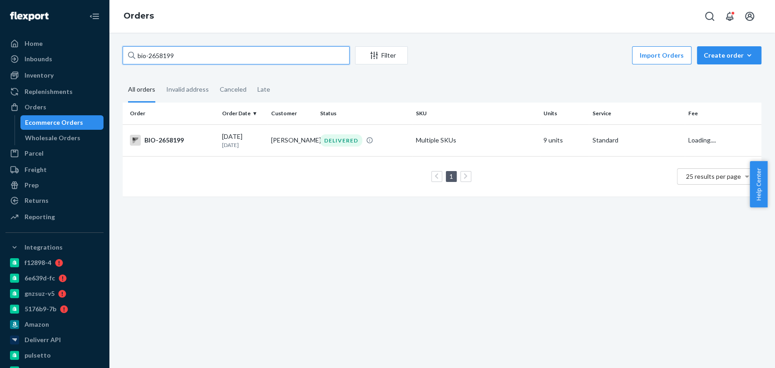
click at [178, 53] on input "bio-2658199" at bounding box center [236, 55] width 227 height 18
paste input "778804"
type input "bio-2778804"
click at [506, 141] on div "bioma_probiotics" at bounding box center [476, 140] width 120 height 9
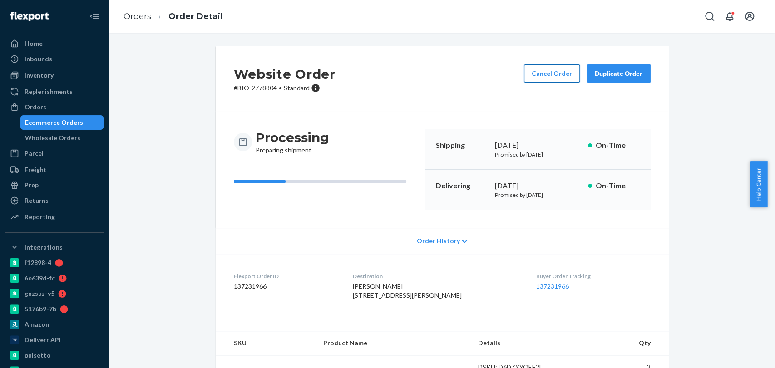
click at [552, 76] on button "Cancel Order" at bounding box center [552, 73] width 56 height 18
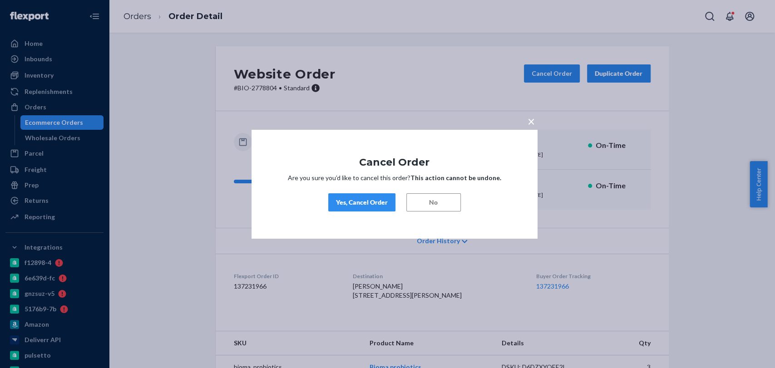
click at [344, 193] on button "Yes, Cancel Order" at bounding box center [361, 202] width 67 height 18
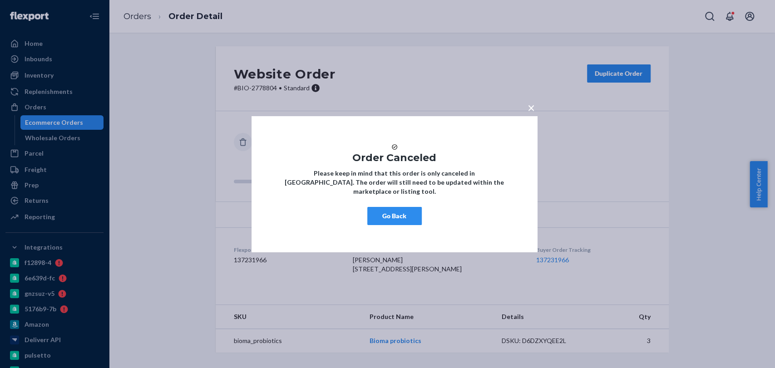
click at [393, 219] on button "Go Back" at bounding box center [394, 216] width 54 height 18
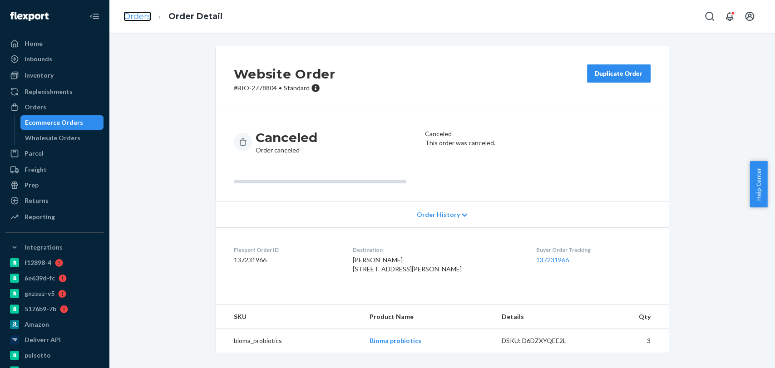
click at [139, 20] on link "Orders" at bounding box center [137, 16] width 28 height 10
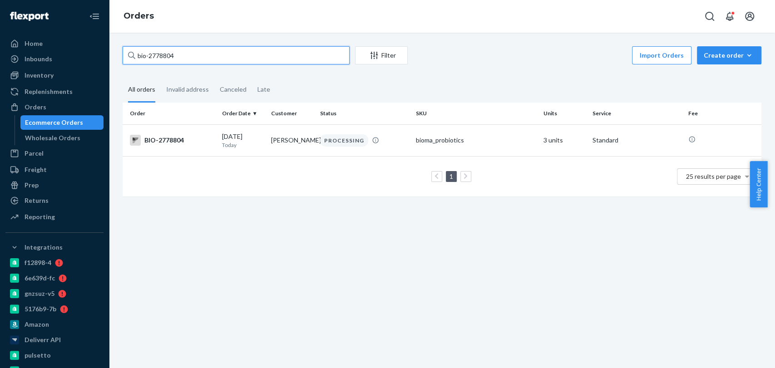
click at [170, 56] on input "bio-2778804" at bounding box center [236, 55] width 227 height 18
paste input "699121"
type input "bio-2699121"
click at [349, 143] on div "DELIVERED" at bounding box center [341, 140] width 42 height 12
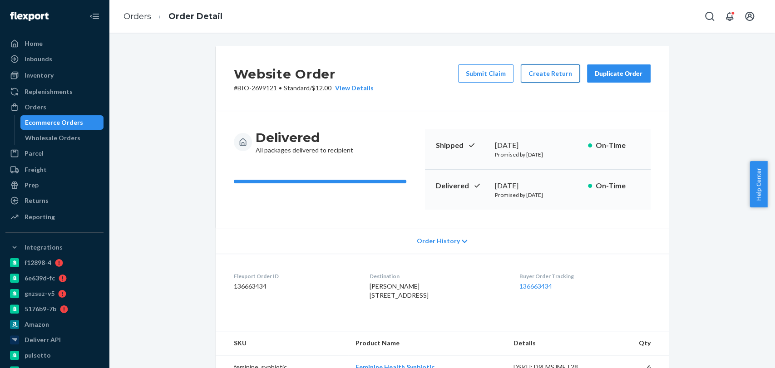
click at [534, 69] on button "Create Return" at bounding box center [550, 73] width 59 height 18
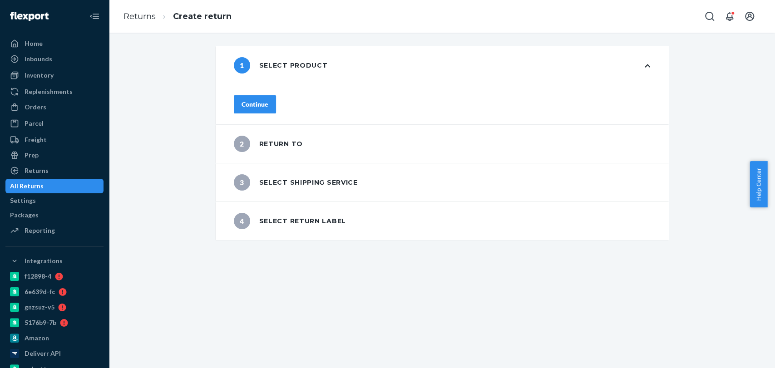
click at [268, 101] on div "Continue" at bounding box center [254, 104] width 27 height 9
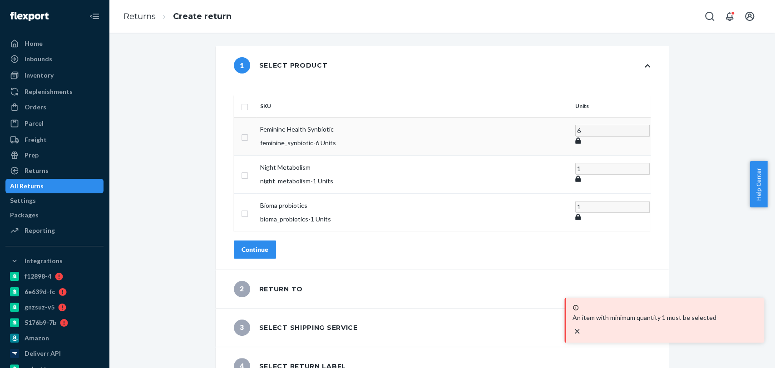
click at [248, 132] on input "checkbox" at bounding box center [244, 137] width 7 height 10
checkbox input "true"
click at [476, 124] on tr "Feminine Health Synbiotic feminine_synbiotic - 6 Units 6" at bounding box center [442, 136] width 417 height 38
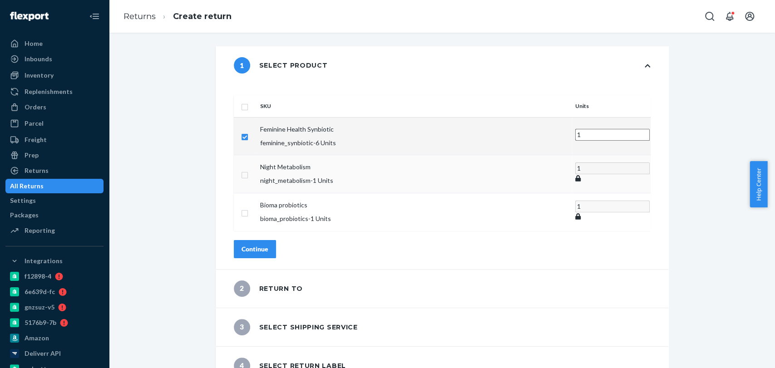
type input "1"
click at [256, 165] on td at bounding box center [245, 174] width 23 height 38
click at [248, 207] on input "checkbox" at bounding box center [244, 212] width 7 height 10
checkbox input "true"
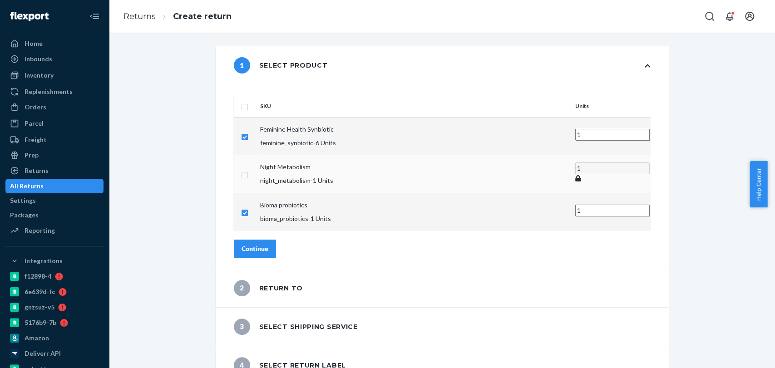
click at [248, 169] on input "checkbox" at bounding box center [244, 174] width 7 height 10
checkbox input "true"
click at [268, 244] on div "Continue" at bounding box center [254, 248] width 27 height 9
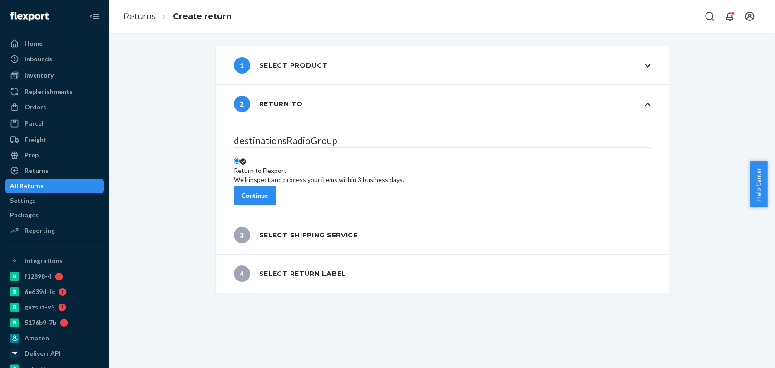
click at [268, 191] on div "Continue" at bounding box center [254, 195] width 27 height 9
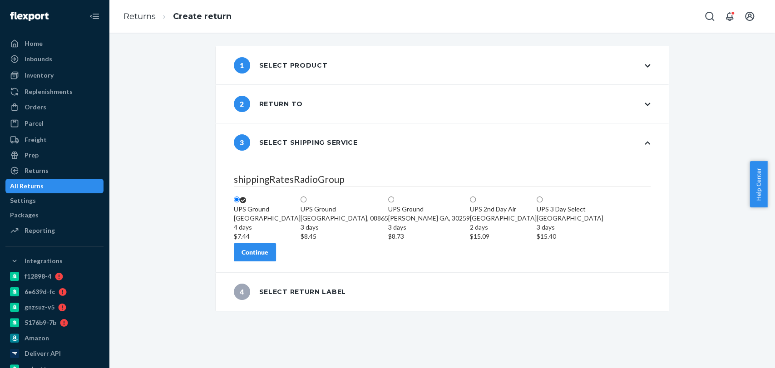
click at [268, 257] on div "Continue" at bounding box center [254, 252] width 27 height 9
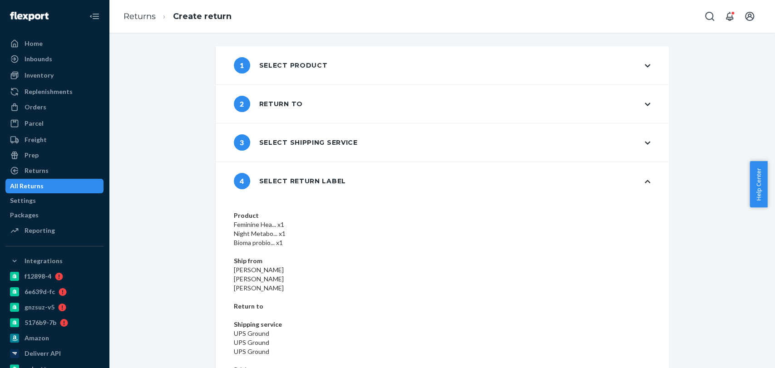
scroll to position [20, 0]
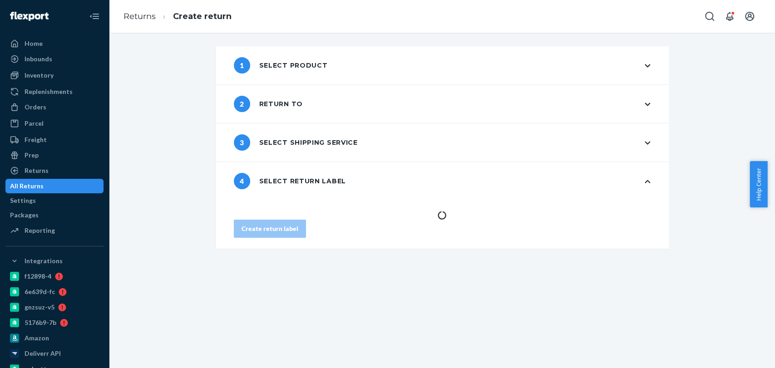
scroll to position [0, 0]
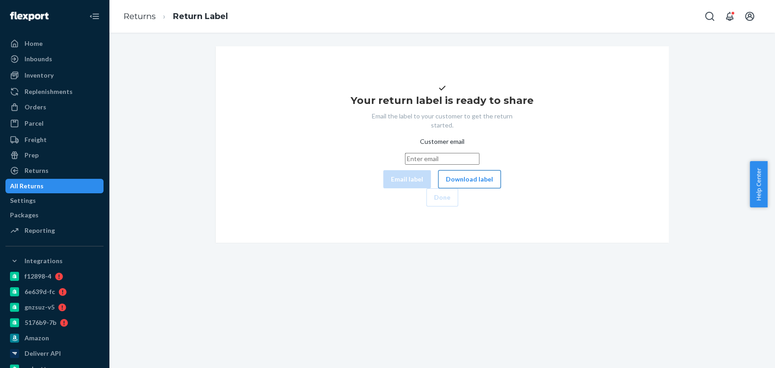
click at [438, 188] on button "Download label" at bounding box center [469, 179] width 63 height 18
